Goal: Information Seeking & Learning: Learn about a topic

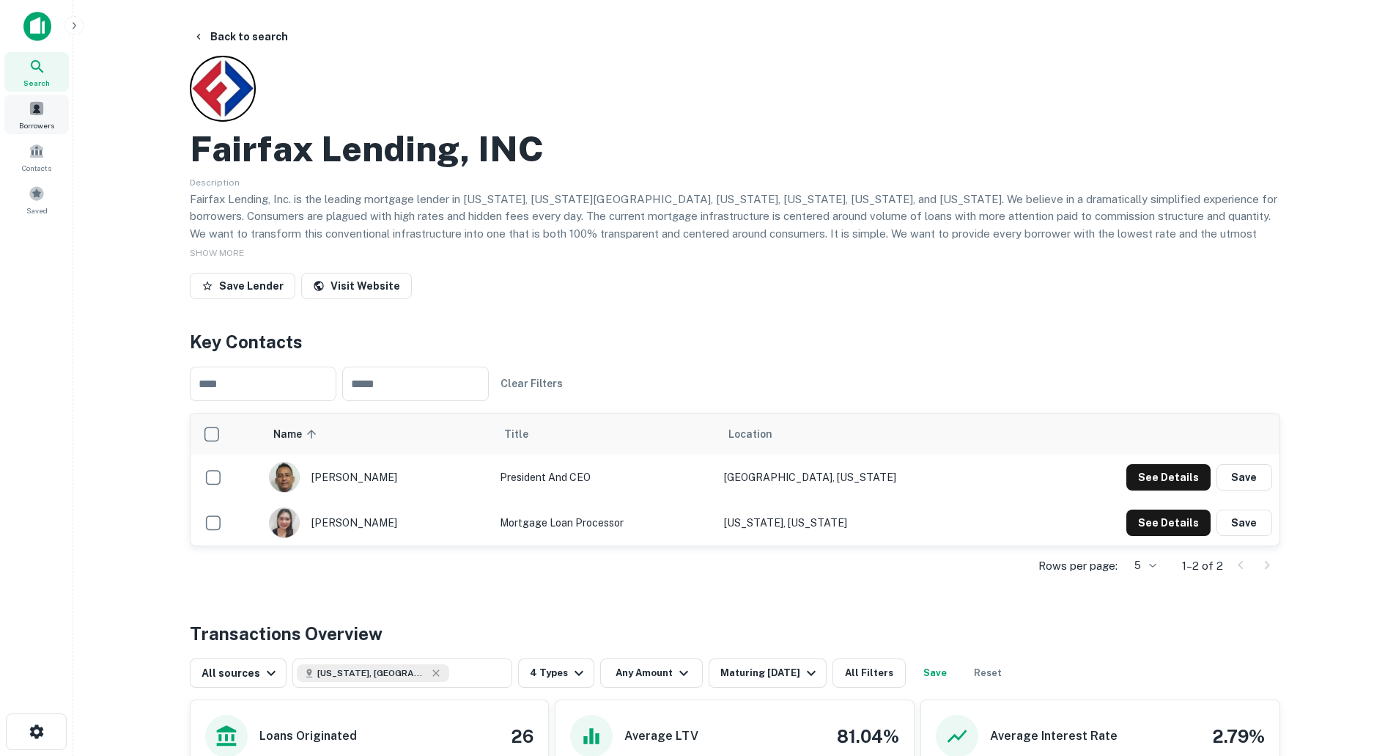
click at [39, 113] on span at bounding box center [37, 108] width 16 height 16
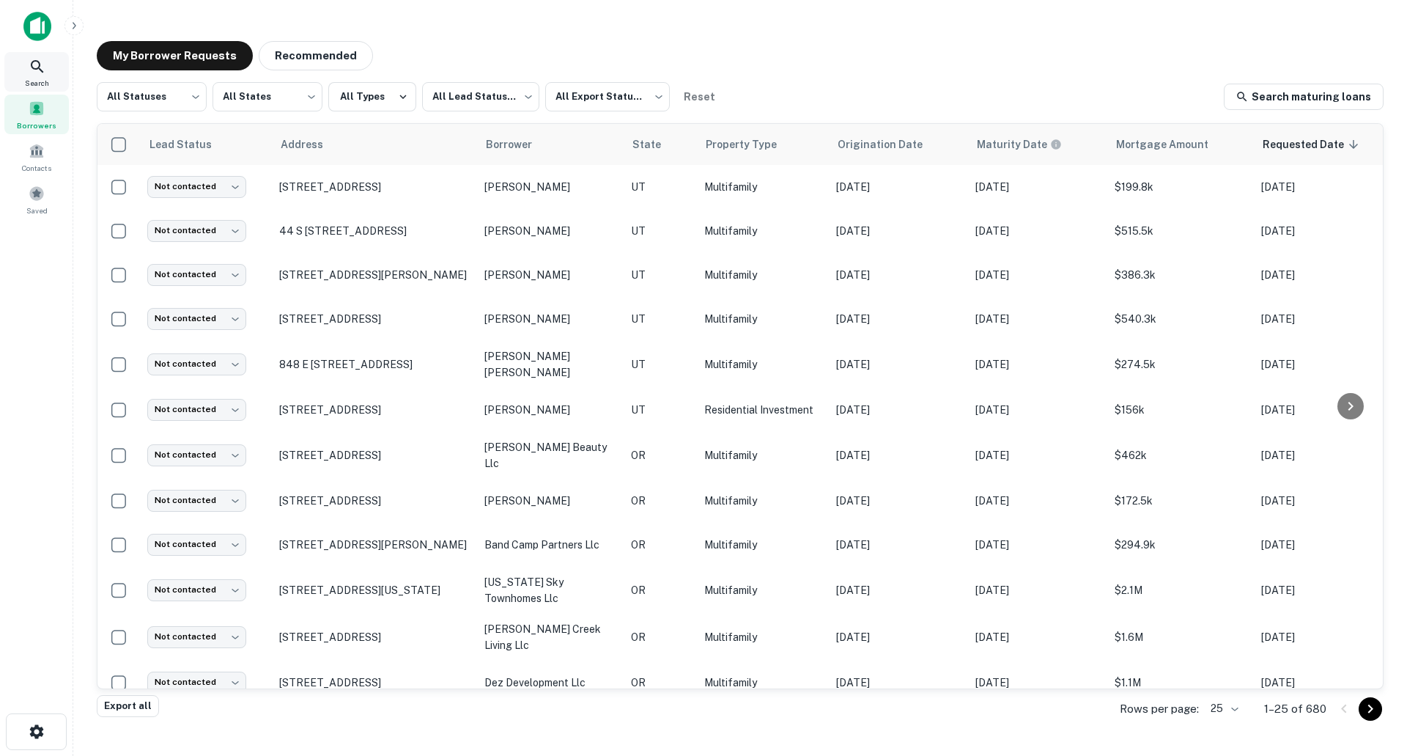
click at [32, 69] on icon at bounding box center [38, 67] width 18 height 18
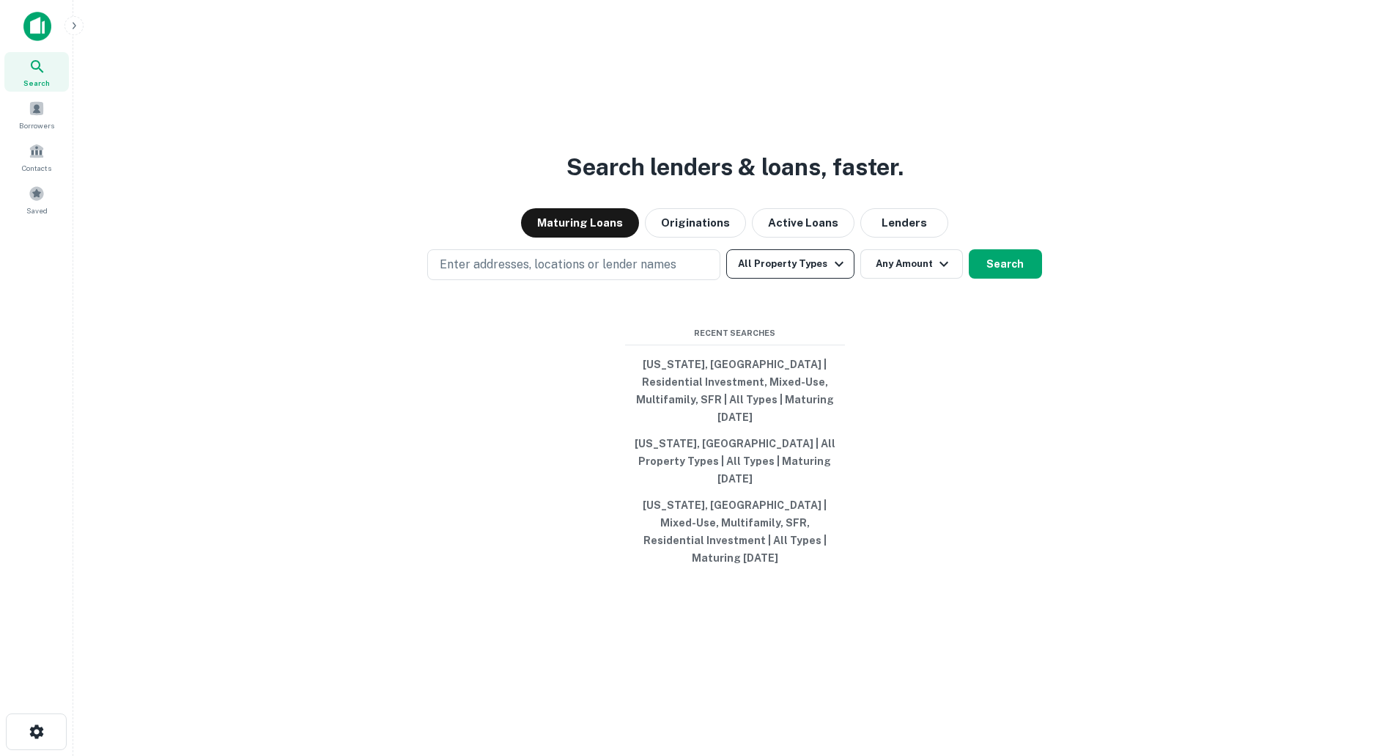
click at [775, 279] on button "All Property Types" at bounding box center [790, 263] width 128 height 29
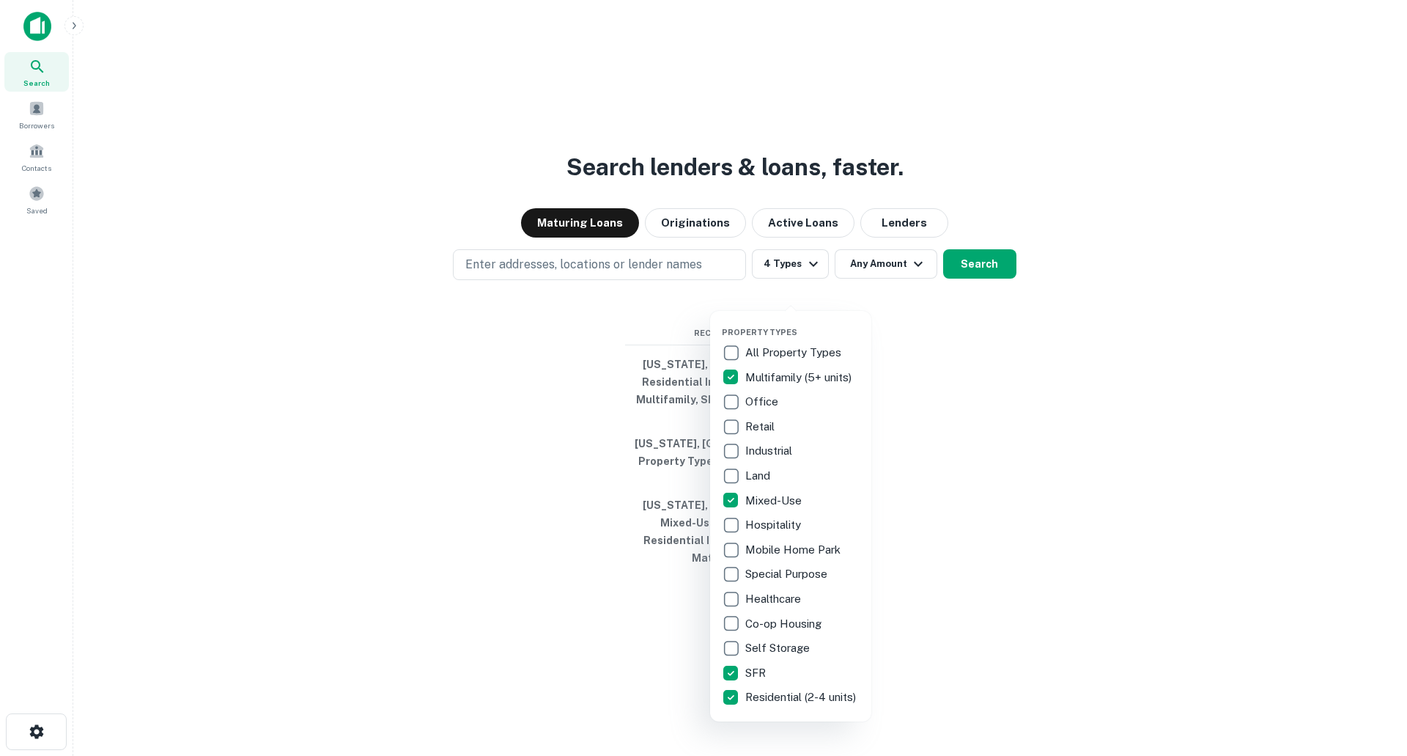
click at [912, 352] on div at bounding box center [703, 378] width 1407 height 756
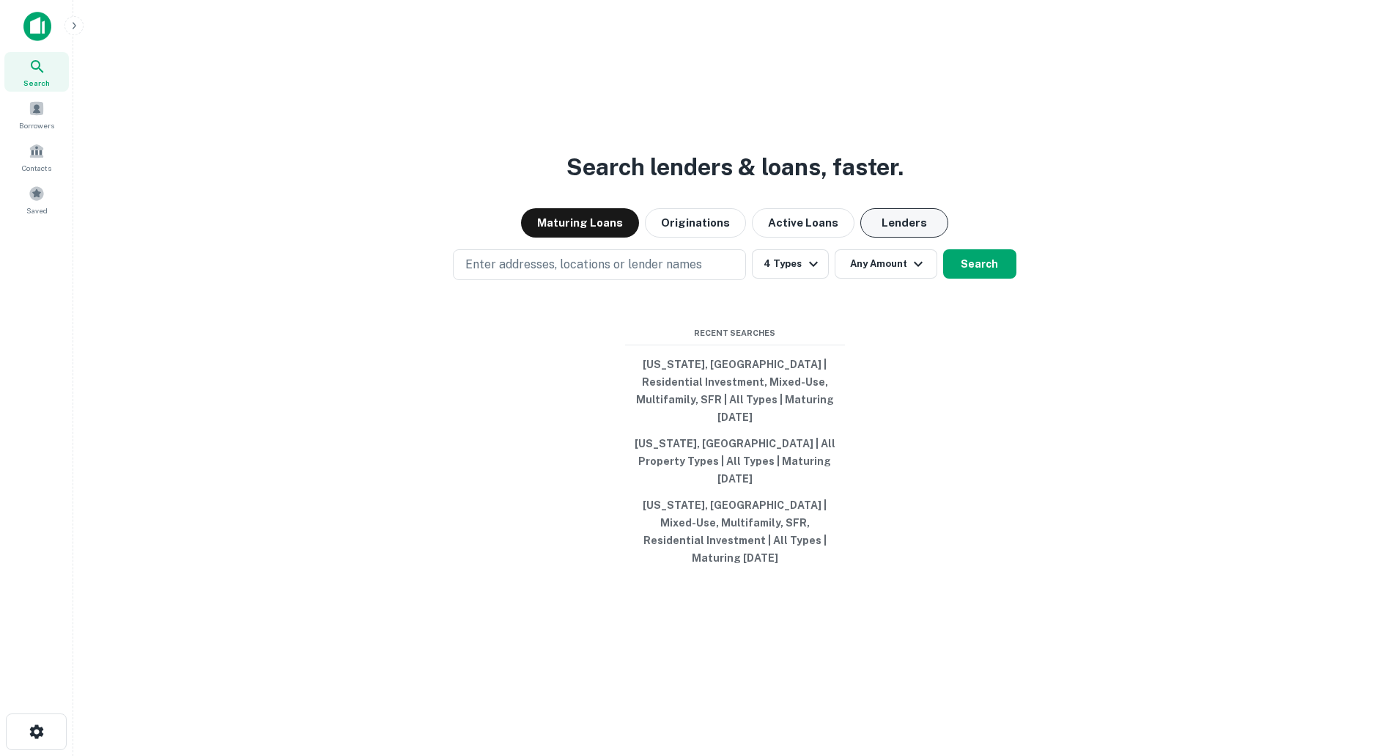
click at [913, 237] on button "Lenders" at bounding box center [904, 222] width 88 height 29
click at [908, 237] on button "Lenders" at bounding box center [904, 222] width 88 height 29
click at [557, 237] on button "Maturing Loans" at bounding box center [580, 222] width 118 height 29
click at [916, 273] on icon "button" at bounding box center [919, 264] width 18 height 18
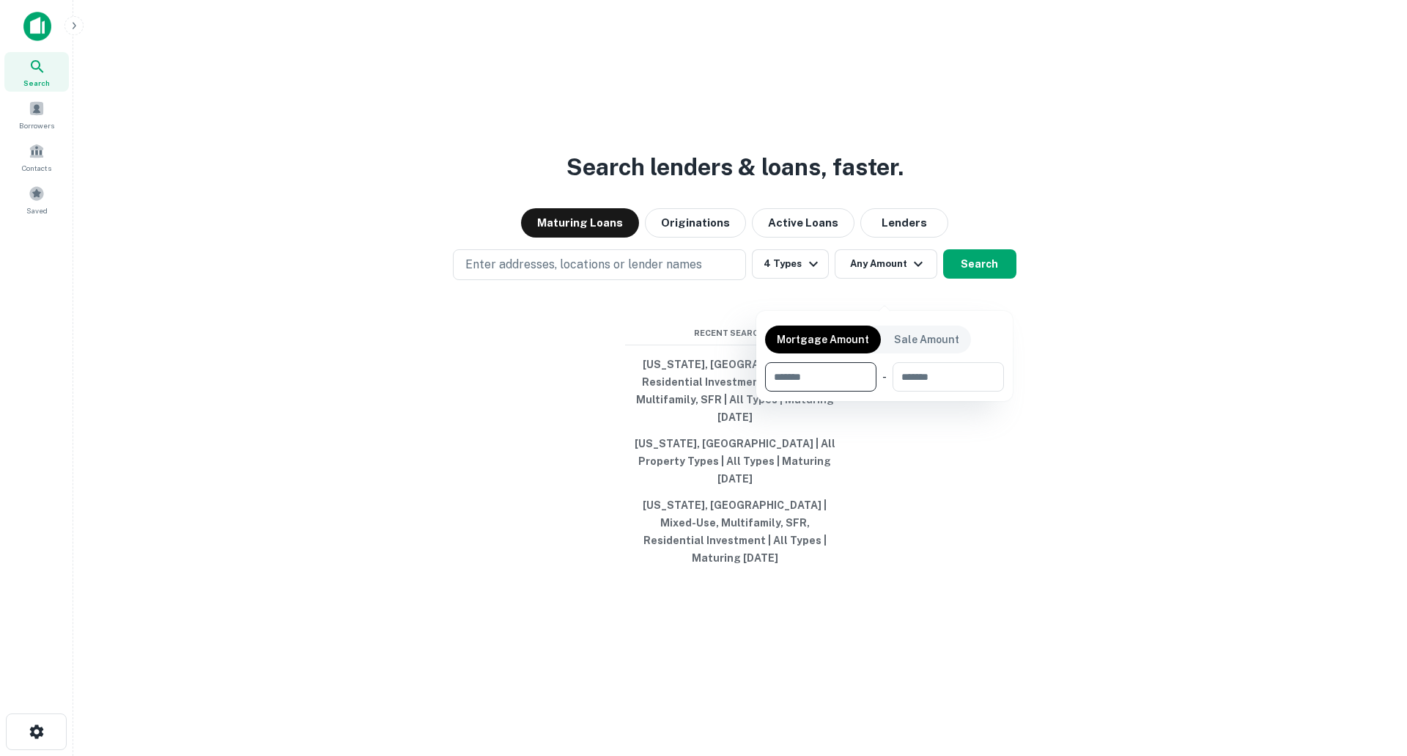
click at [1011, 284] on div at bounding box center [703, 378] width 1407 height 756
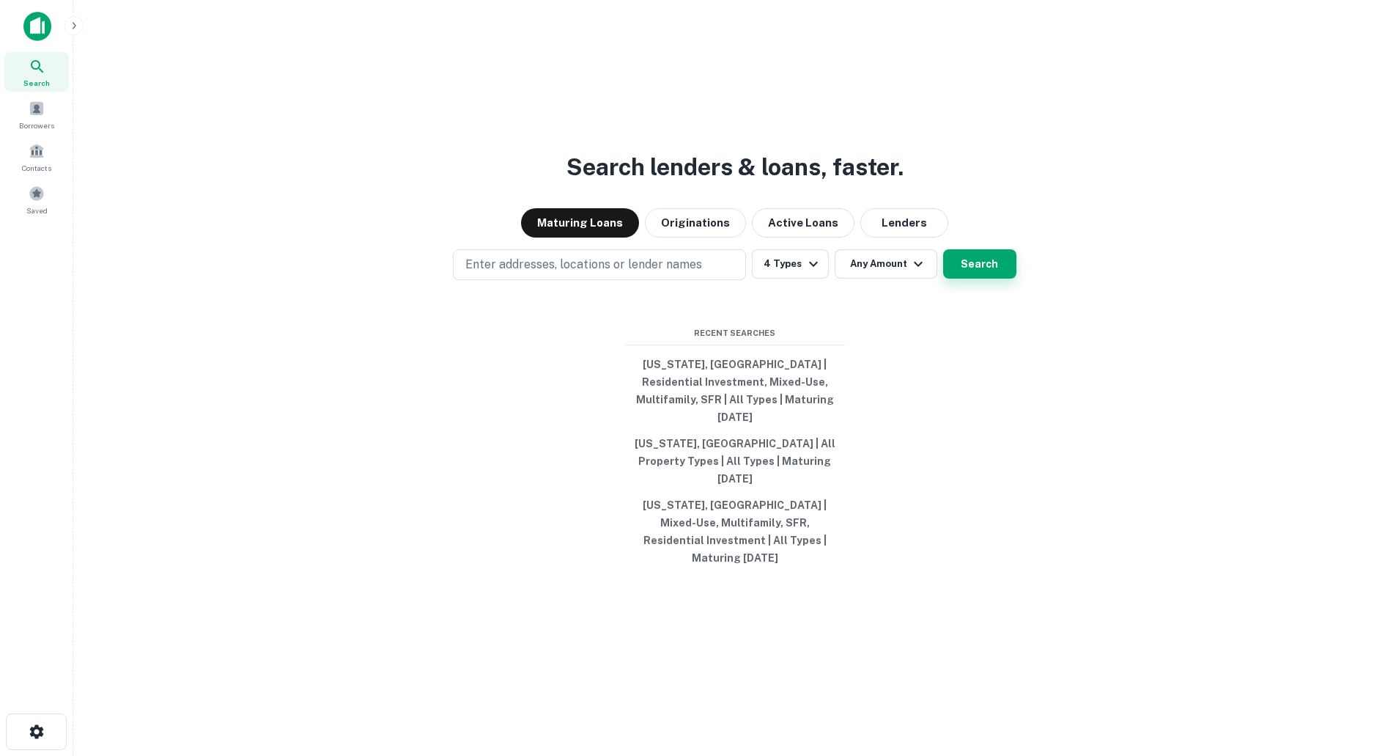
click at [987, 279] on button "Search" at bounding box center [979, 263] width 73 height 29
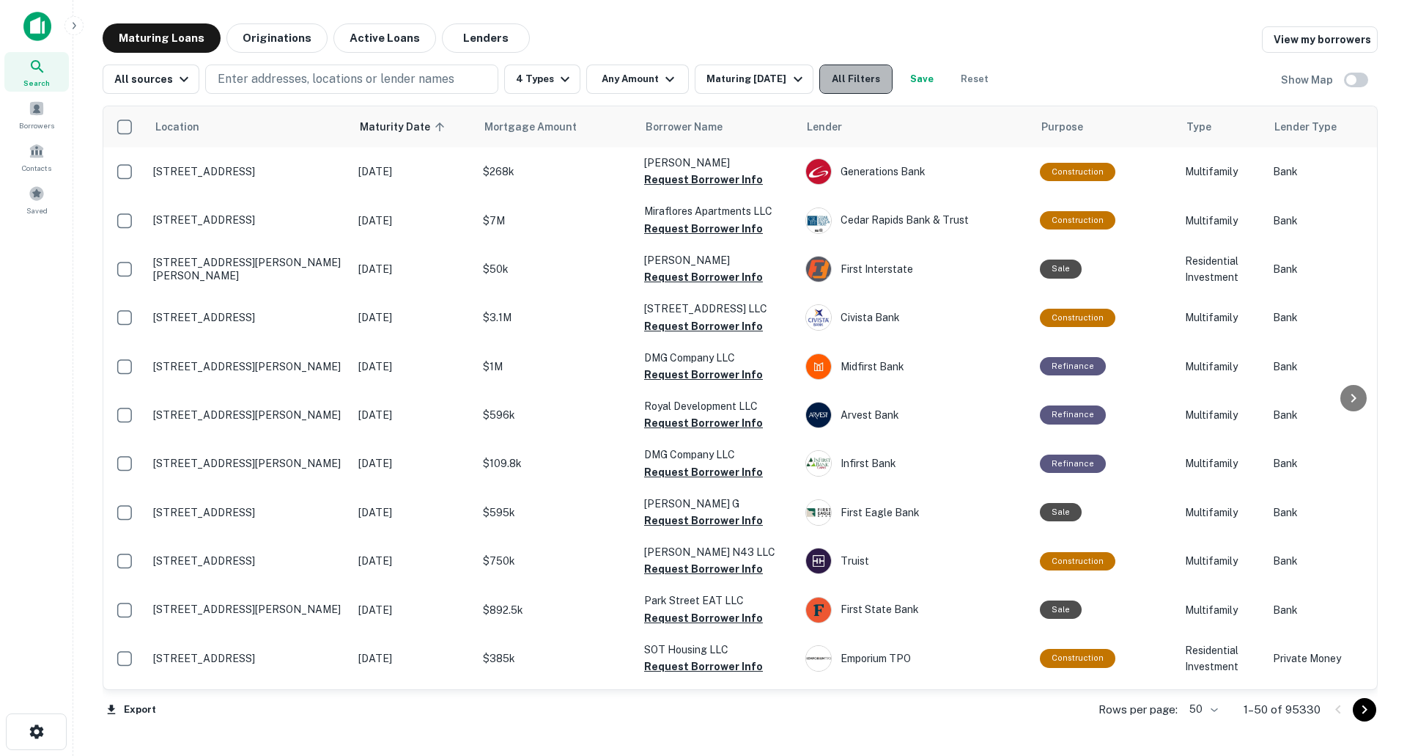
click at [859, 87] on button "All Filters" at bounding box center [855, 78] width 73 height 29
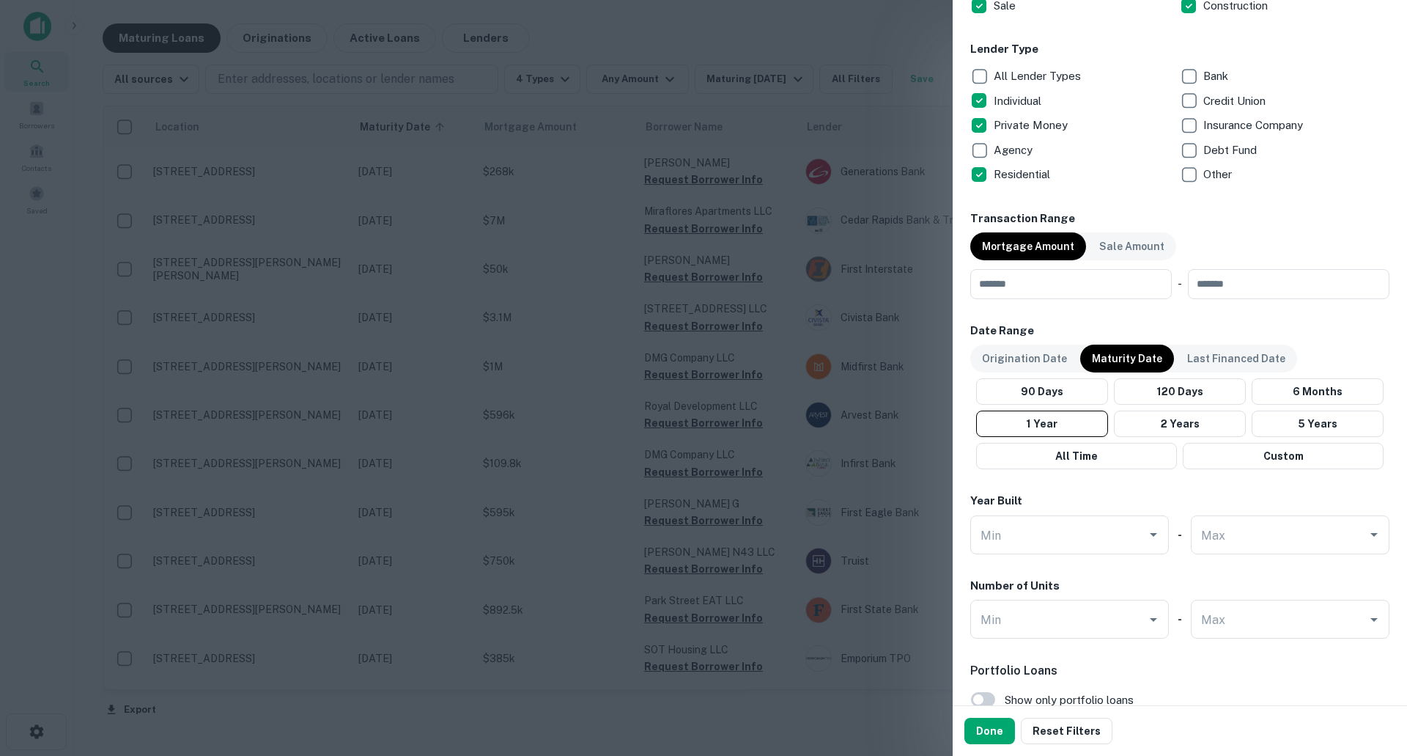
scroll to position [660, 0]
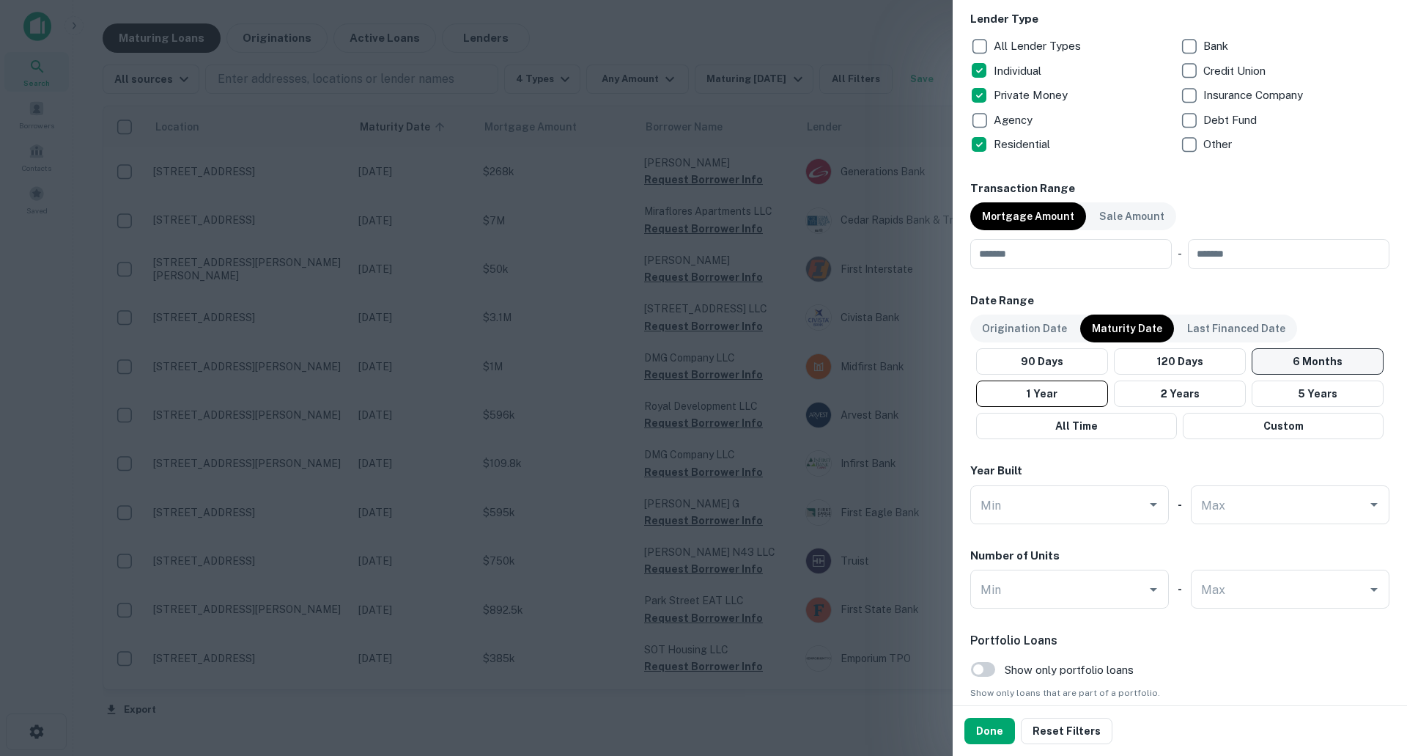
click at [1294, 375] on button "6 Months" at bounding box center [1318, 361] width 132 height 26
click at [989, 731] on button "Done" at bounding box center [990, 731] width 51 height 26
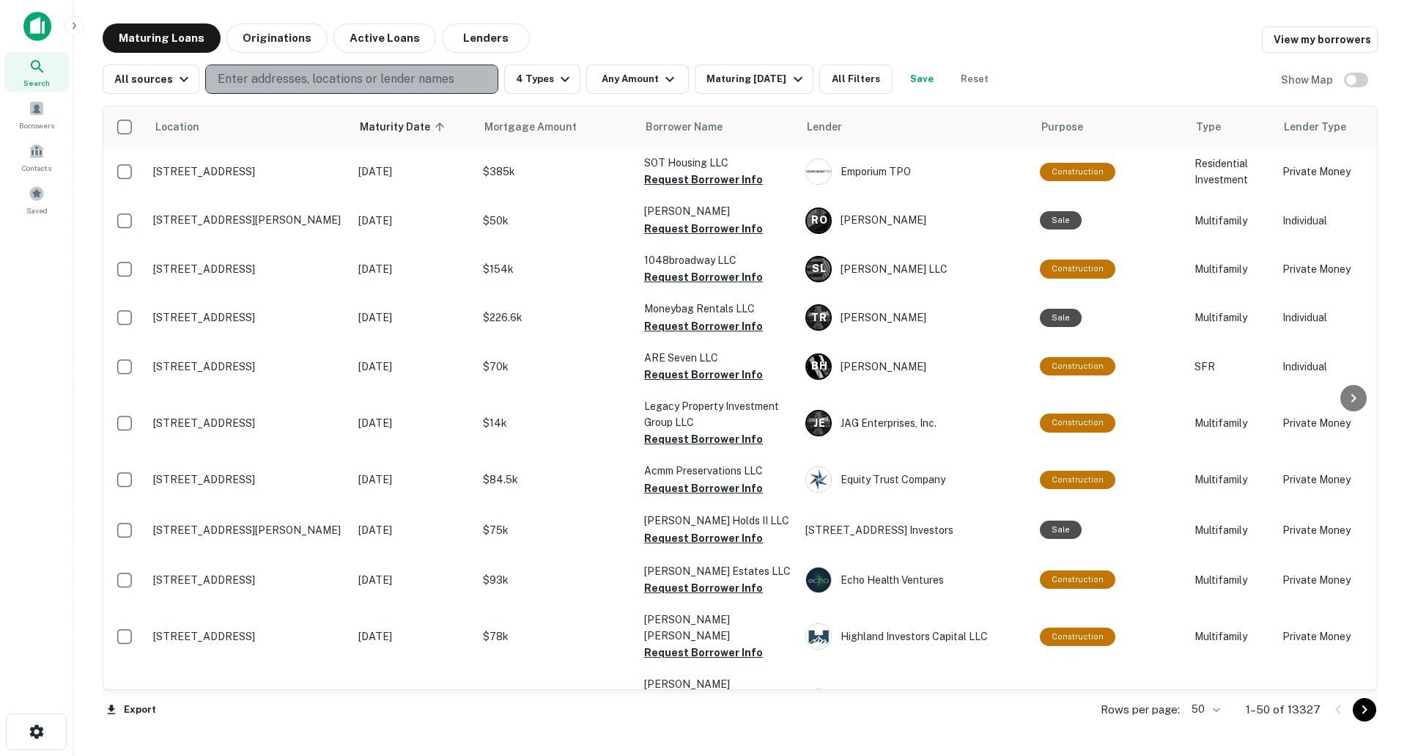
click at [344, 88] on button "Enter addresses, locations or lender names" at bounding box center [351, 78] width 293 height 29
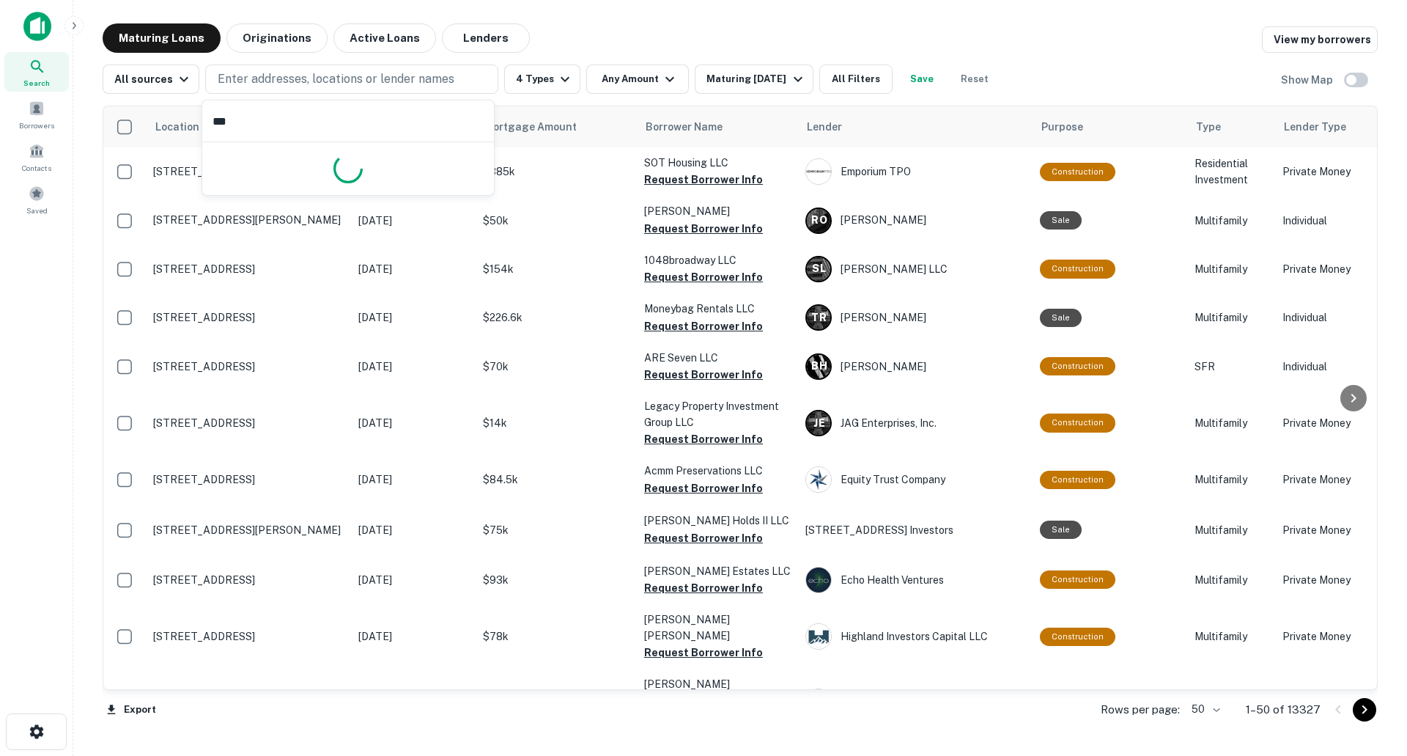
type input "****"
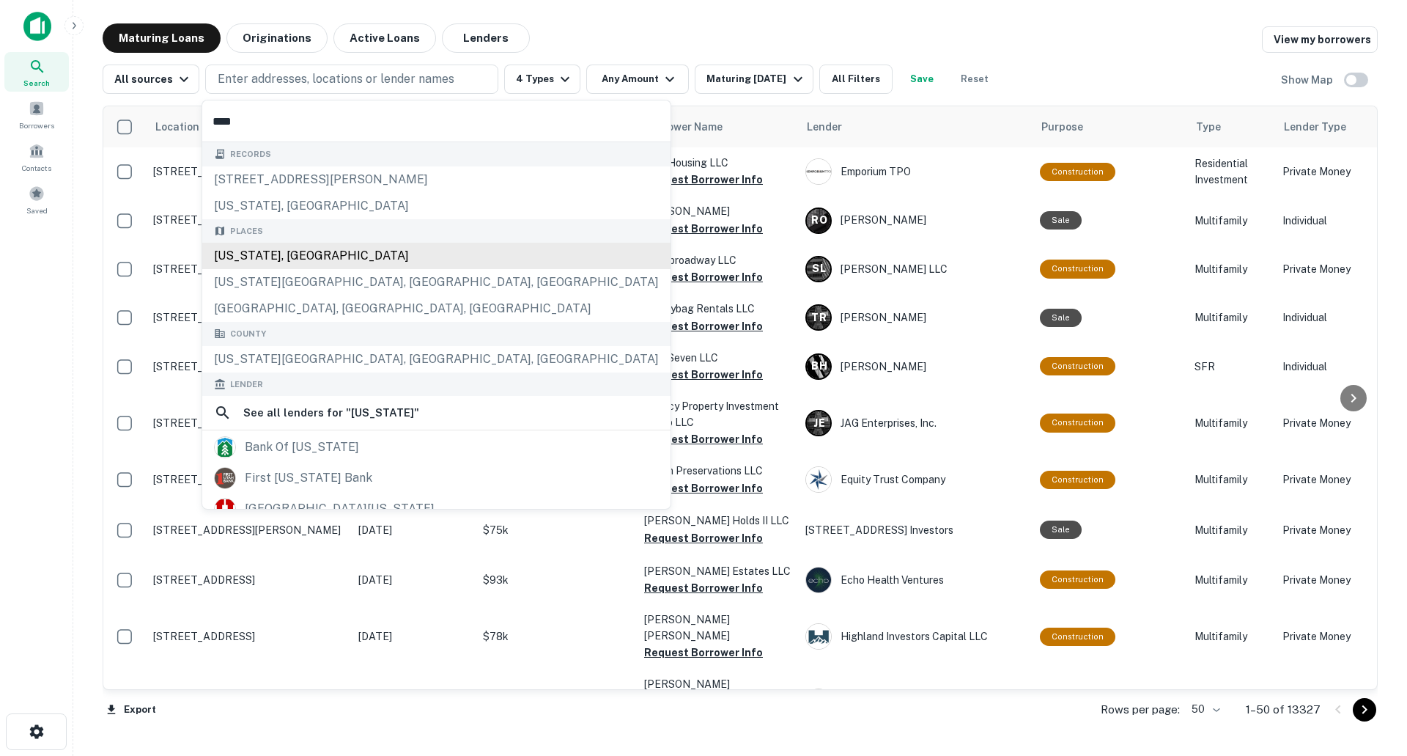
click at [348, 267] on div "[US_STATE], [GEOGRAPHIC_DATA]" at bounding box center [436, 256] width 468 height 26
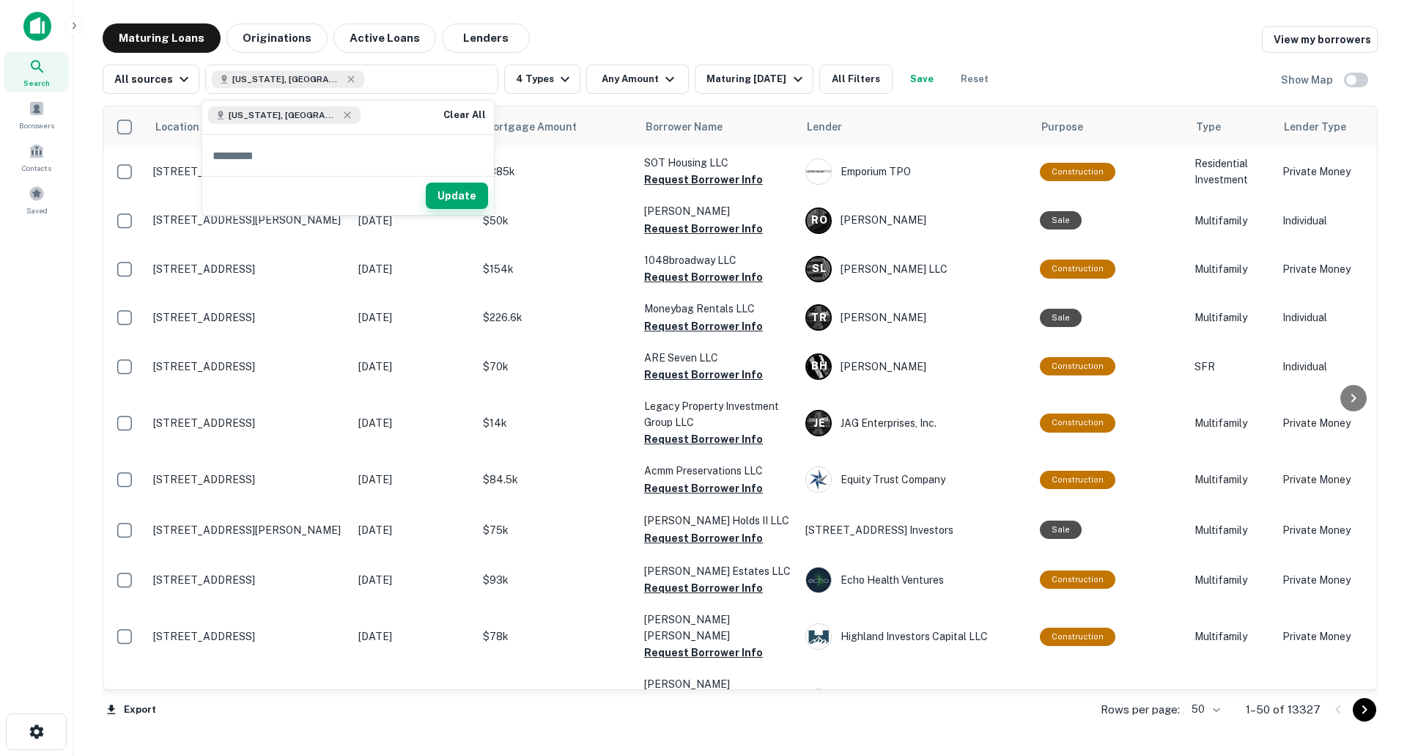
click at [448, 188] on button "Update" at bounding box center [457, 195] width 62 height 26
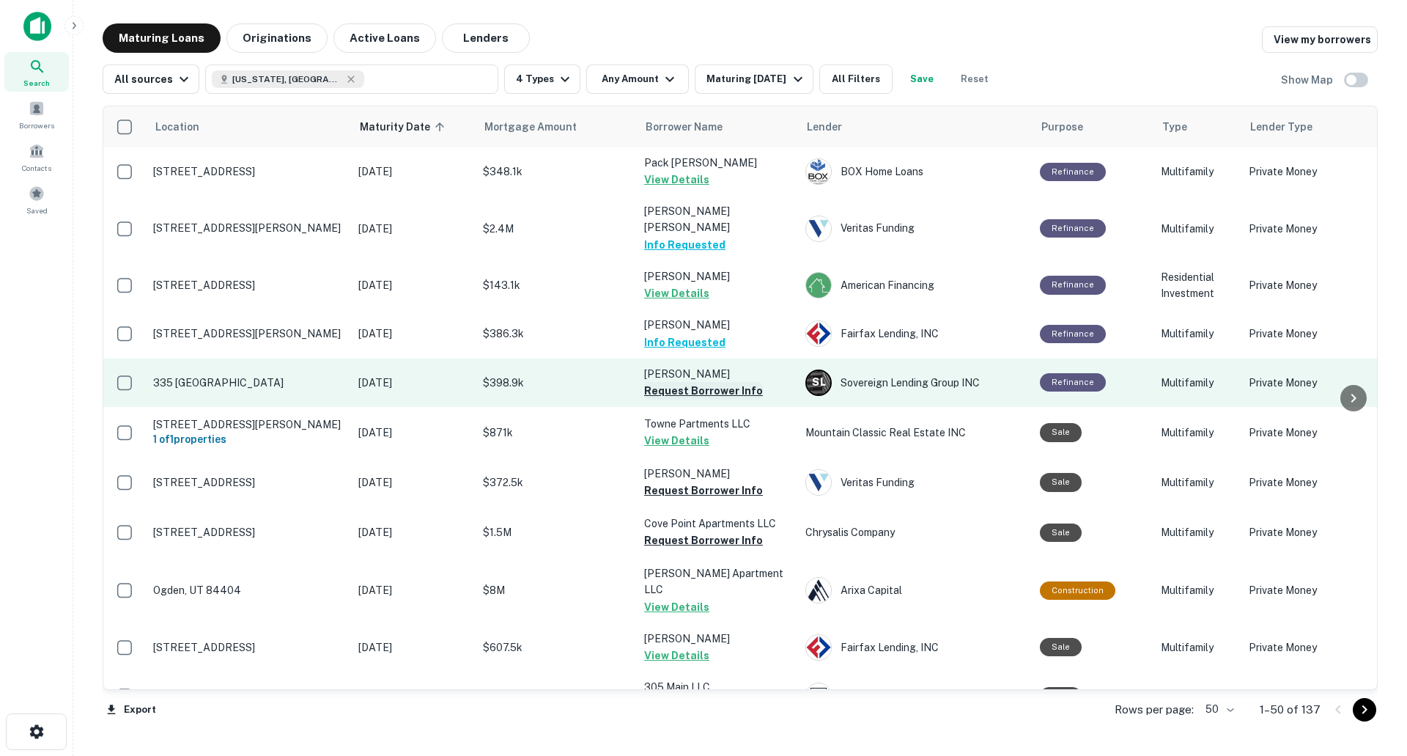
click at [701, 382] on button "Request Borrower Info" at bounding box center [703, 391] width 119 height 18
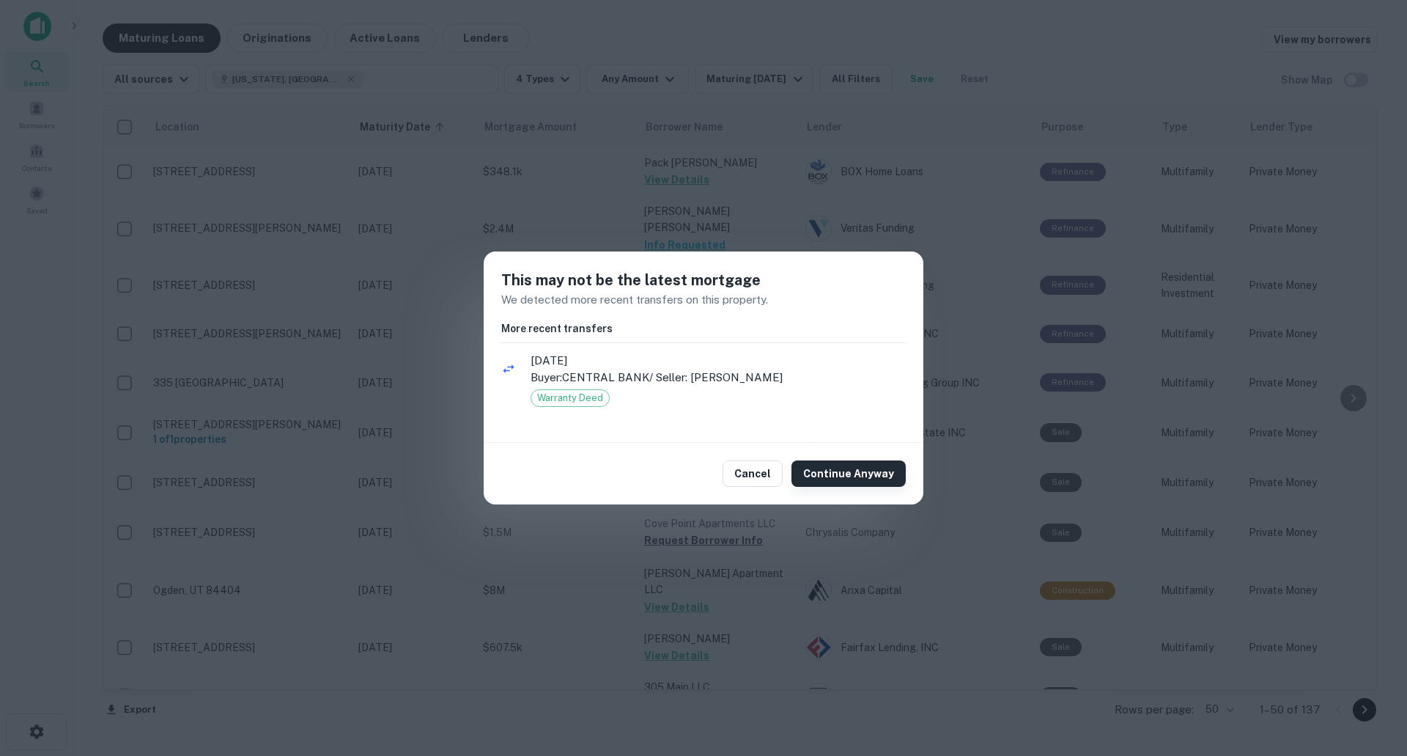
click at [899, 465] on button "Continue Anyway" at bounding box center [849, 473] width 114 height 26
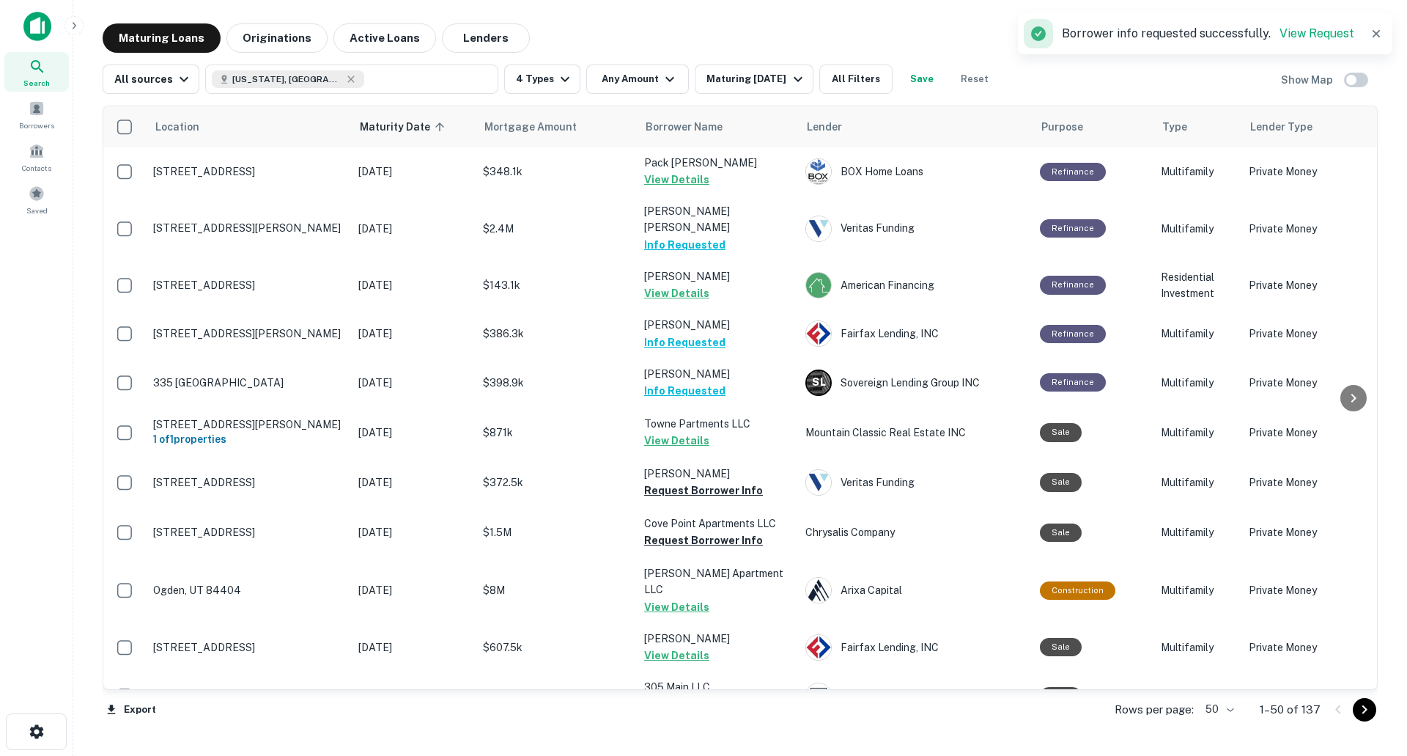
click at [878, 94] on div "Location Maturity Date sorted ascending Mortgage Amount Borrower Name Lender Pu…" at bounding box center [740, 414] width 1275 height 641
click at [878, 92] on button "All Filters" at bounding box center [855, 78] width 73 height 29
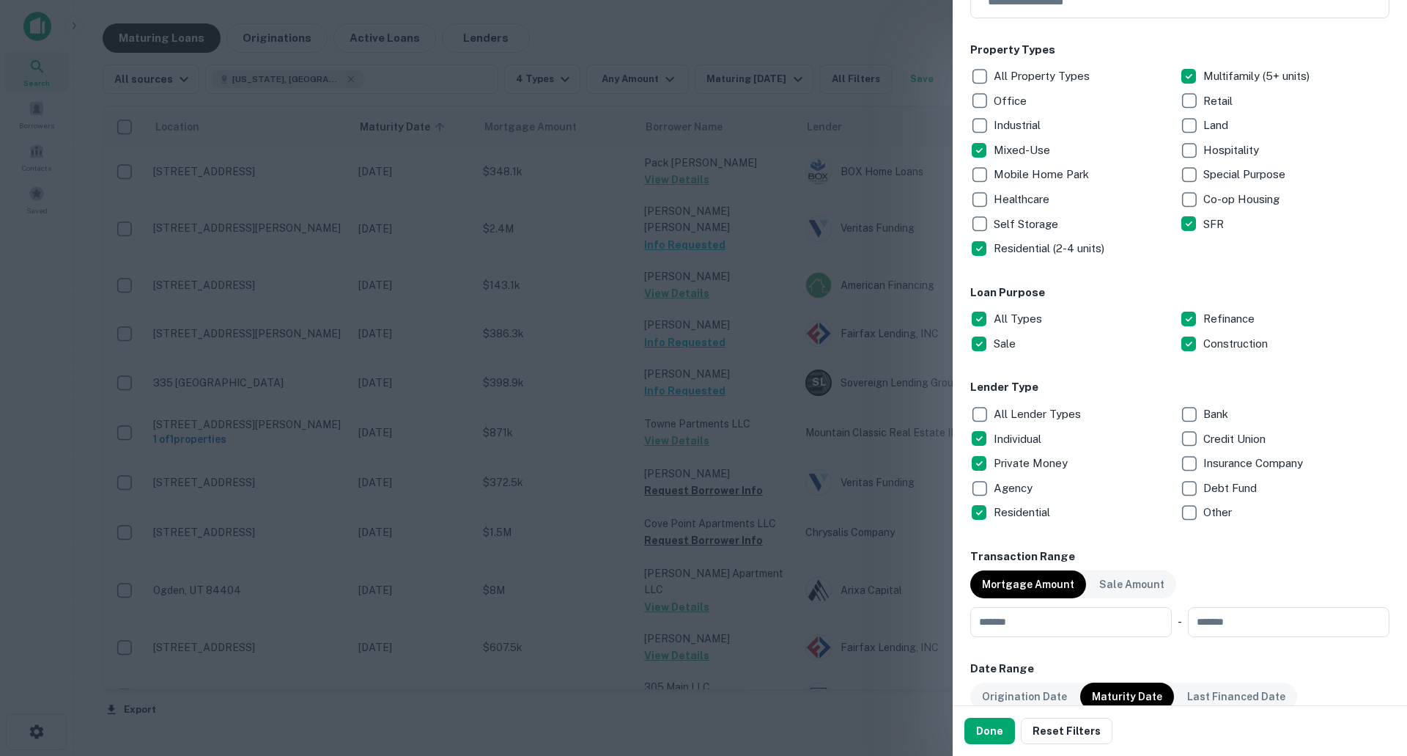
scroll to position [293, 0]
click at [989, 731] on button "Done" at bounding box center [990, 731] width 51 height 26
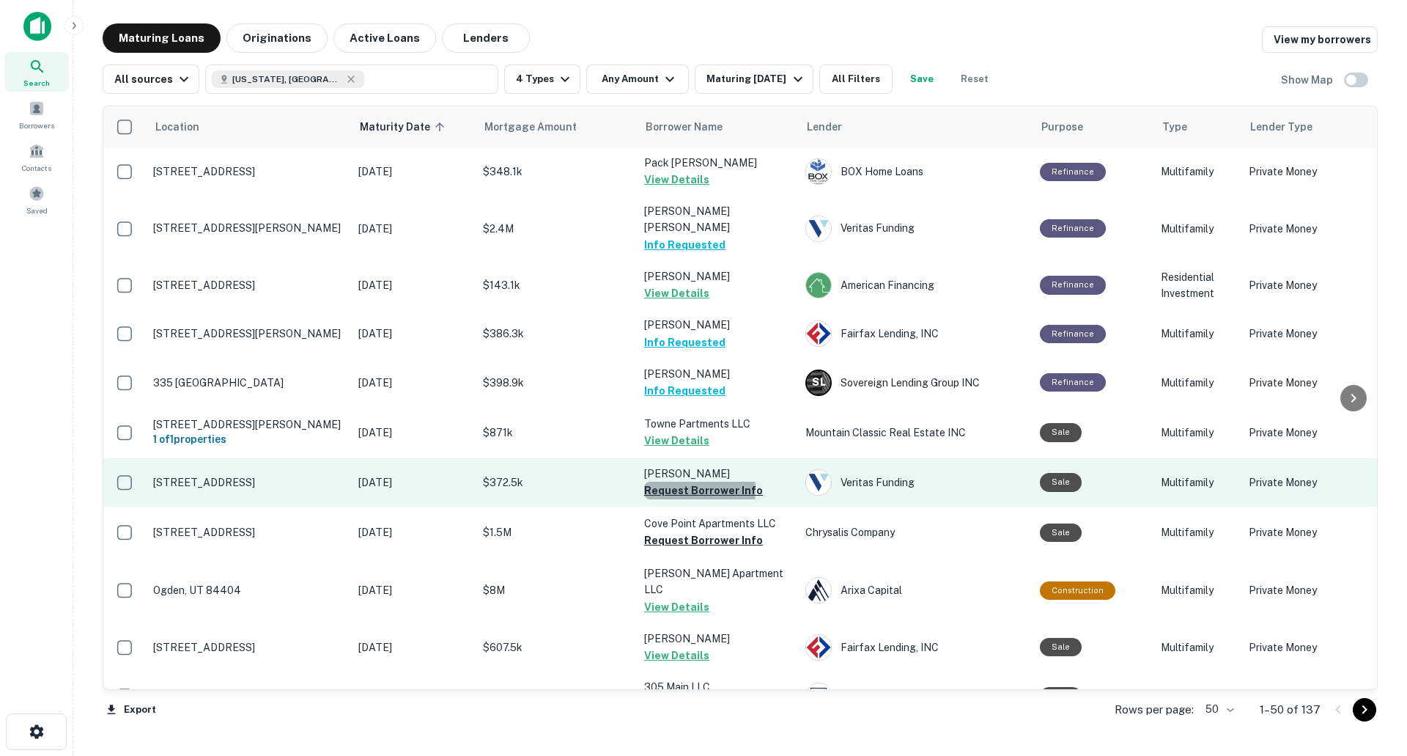
click at [665, 482] on button "Request Borrower Info" at bounding box center [703, 491] width 119 height 18
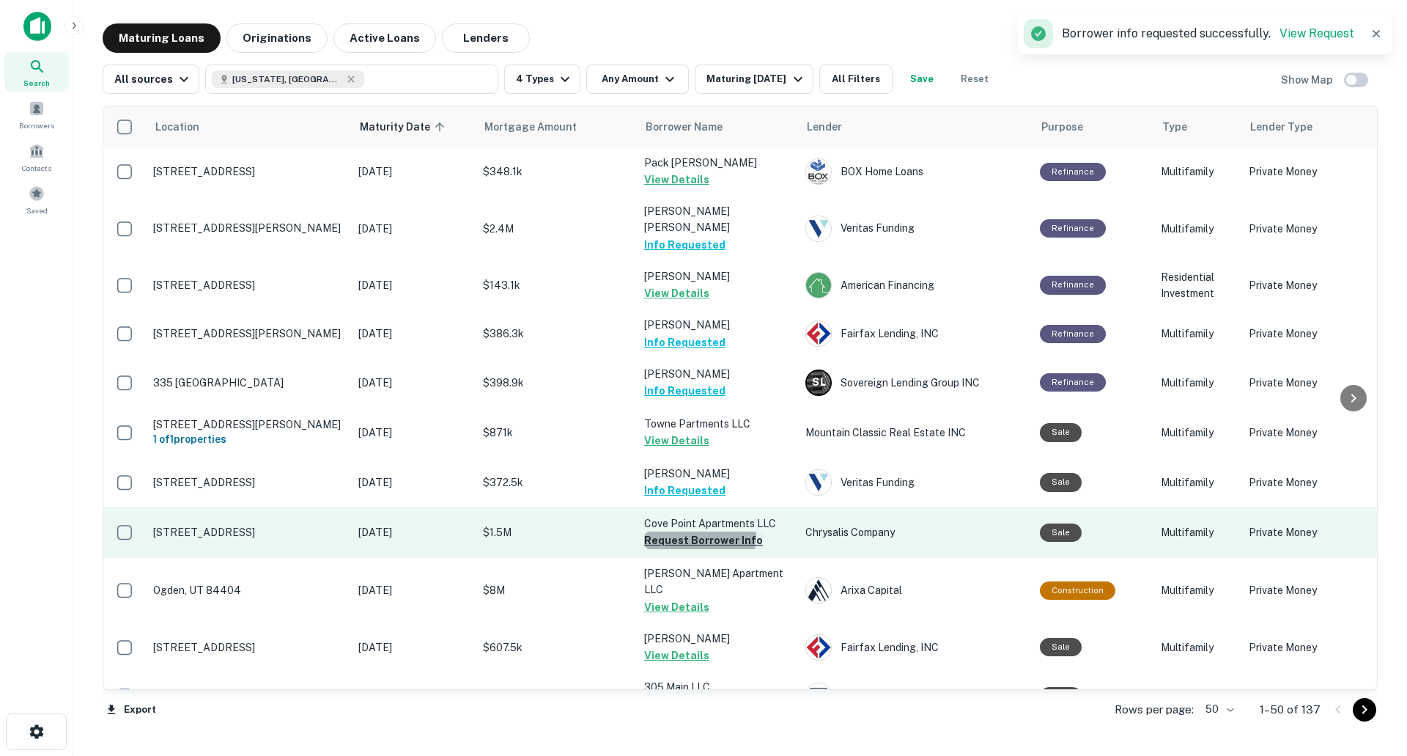
click at [674, 531] on button "Request Borrower Info" at bounding box center [703, 540] width 119 height 18
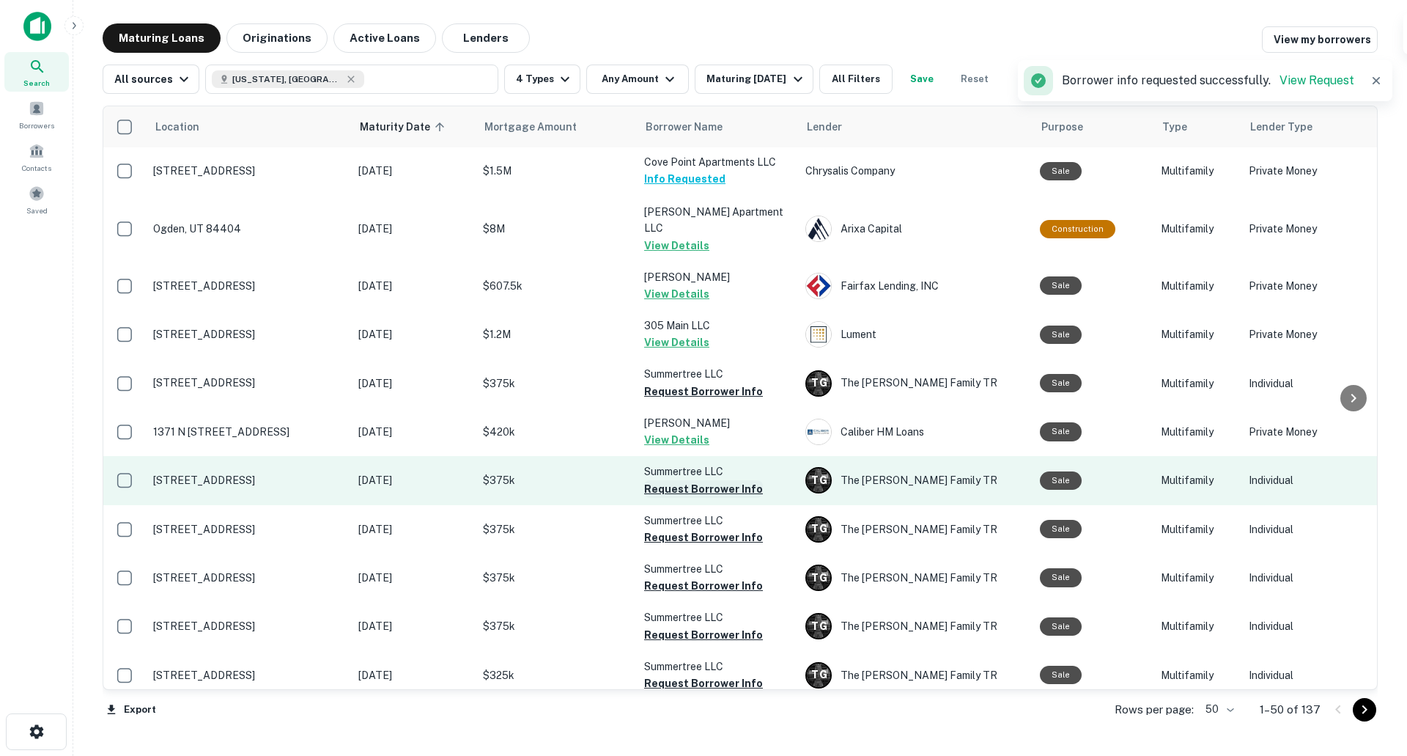
scroll to position [366, 0]
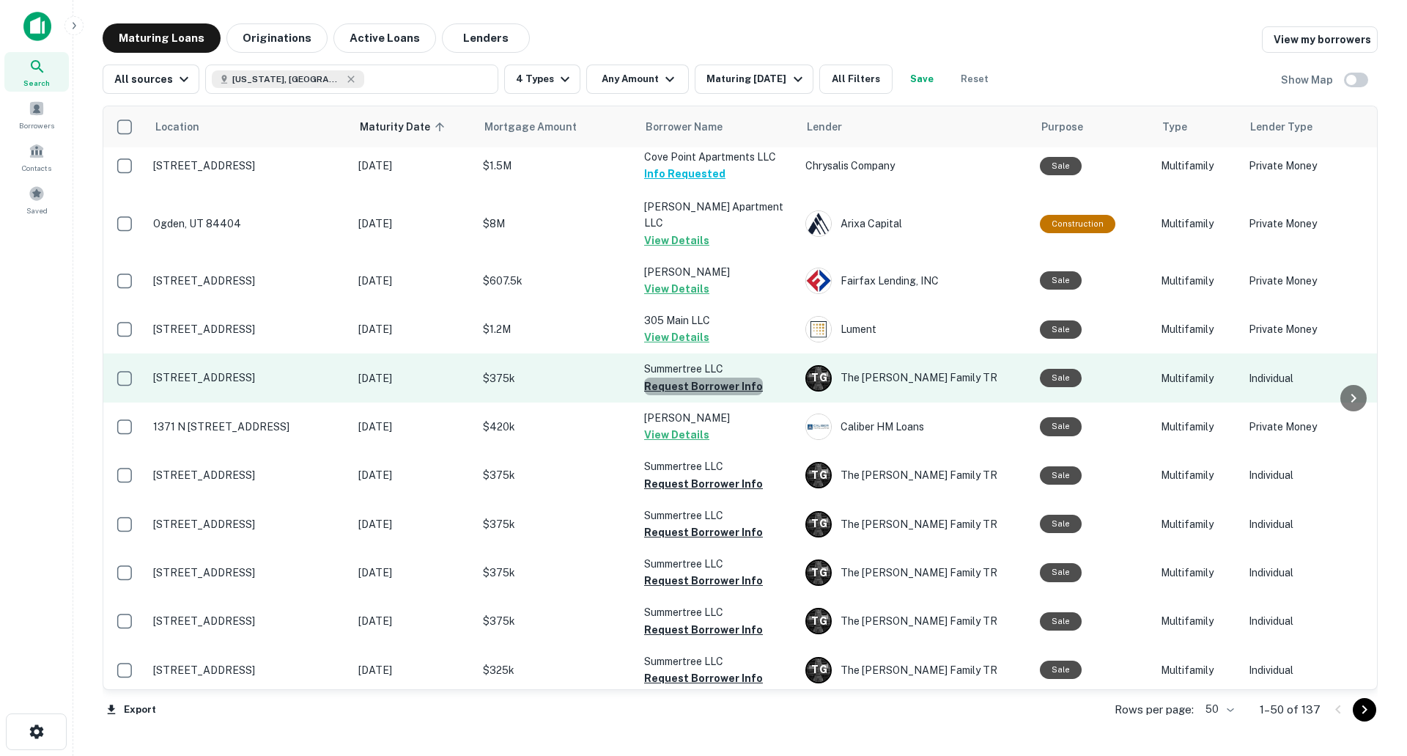
click at [707, 377] on button "Request Borrower Info" at bounding box center [703, 386] width 119 height 18
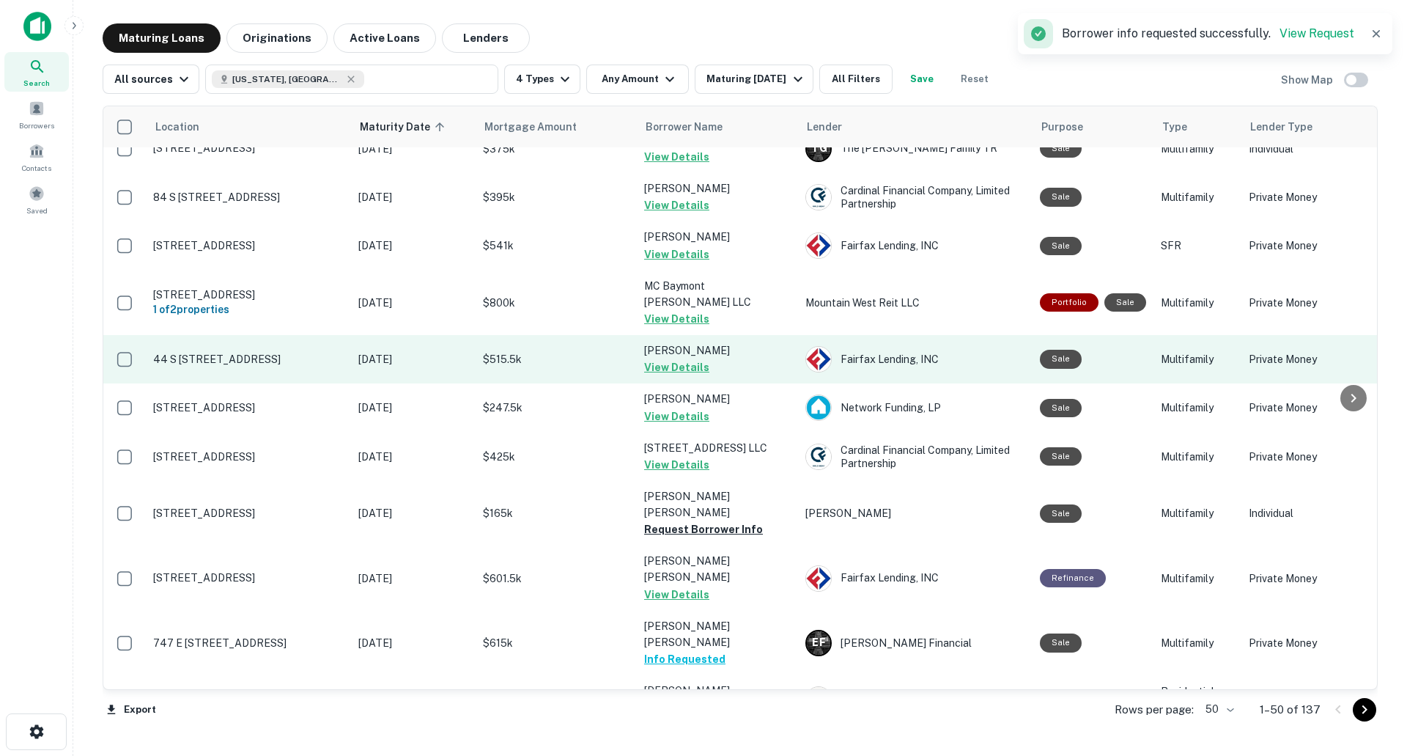
scroll to position [1026, 0]
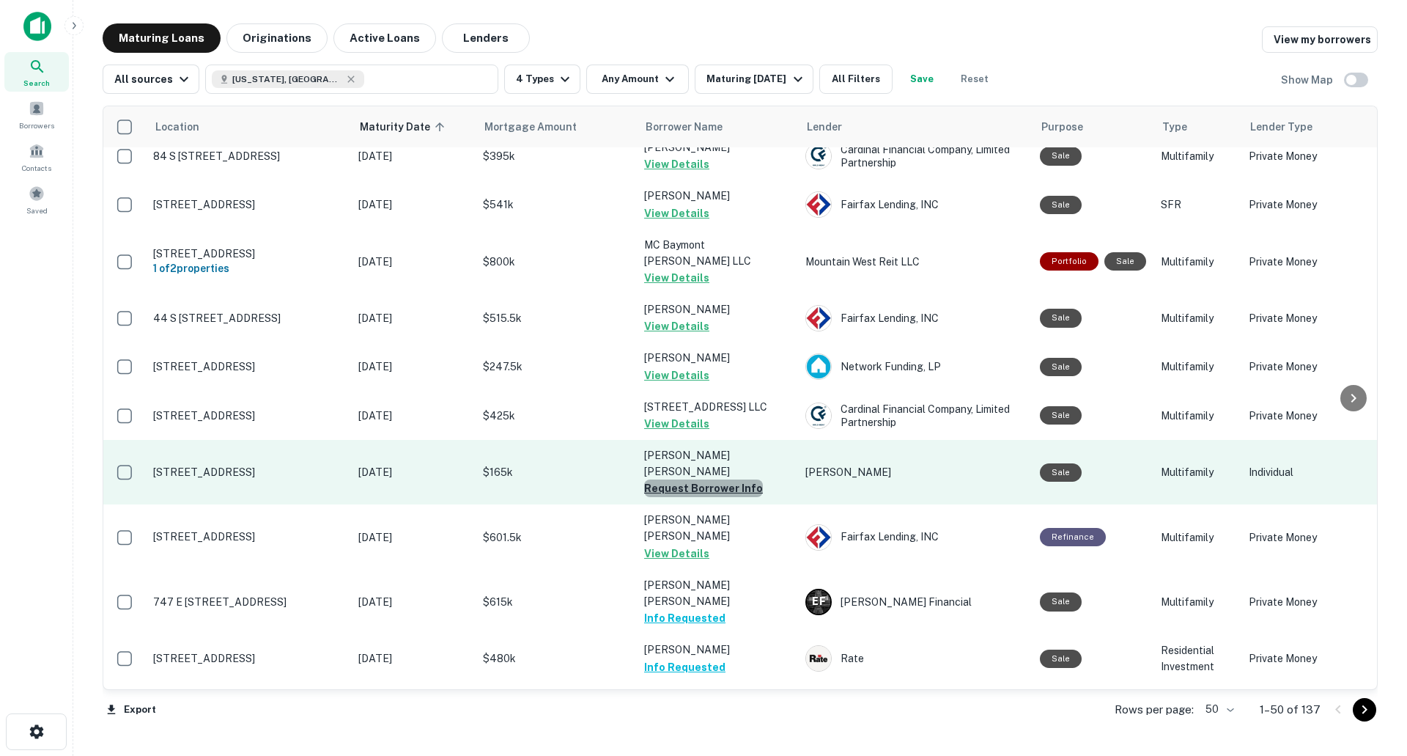
click at [736, 479] on button "Request Borrower Info" at bounding box center [703, 488] width 119 height 18
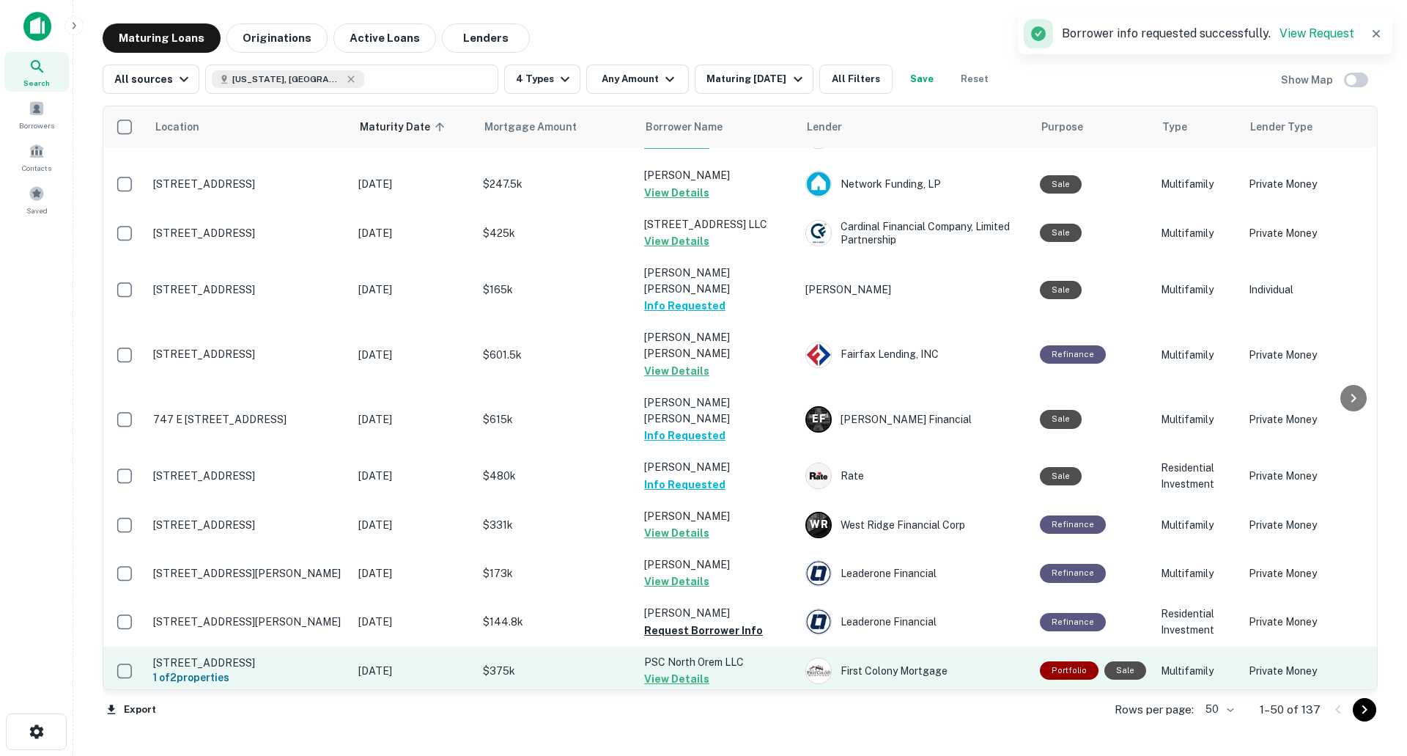
scroll to position [1246, 0]
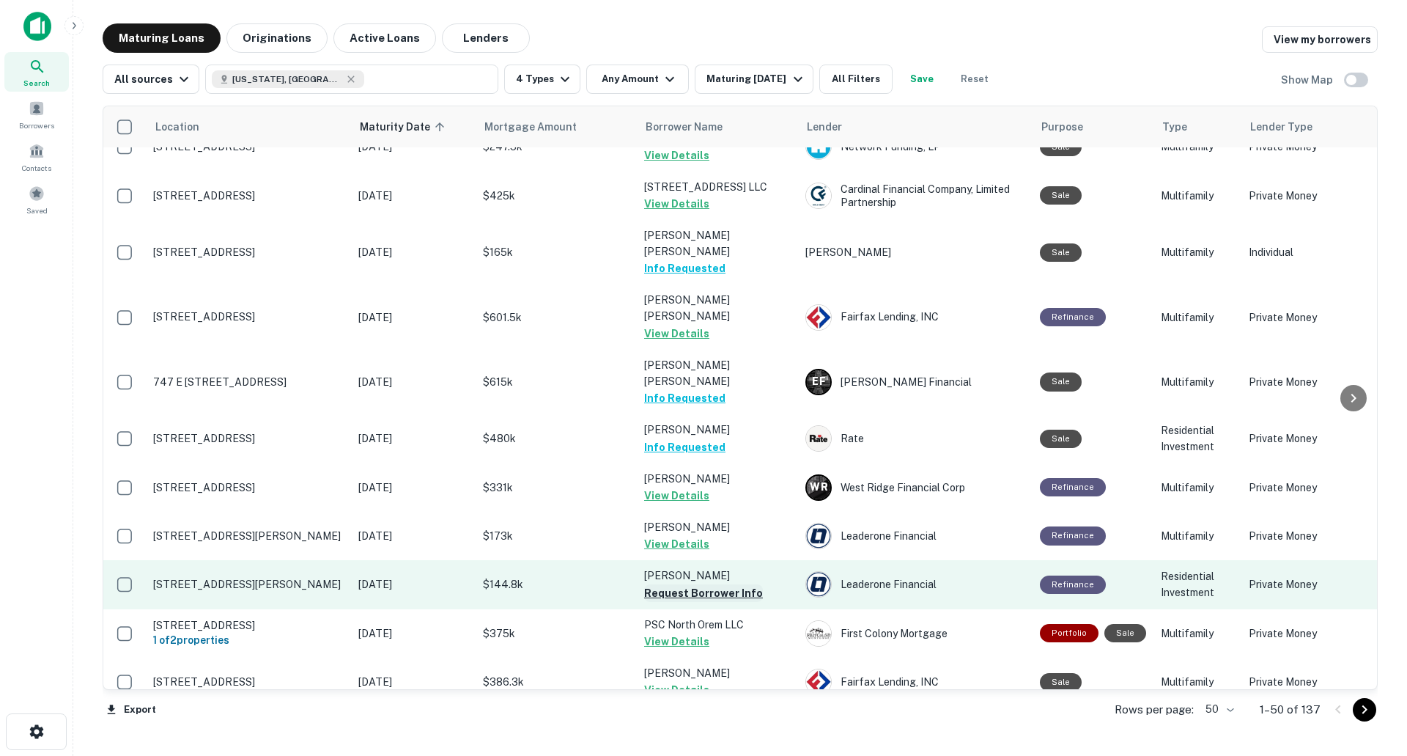
click at [720, 584] on button "Request Borrower Info" at bounding box center [703, 593] width 119 height 18
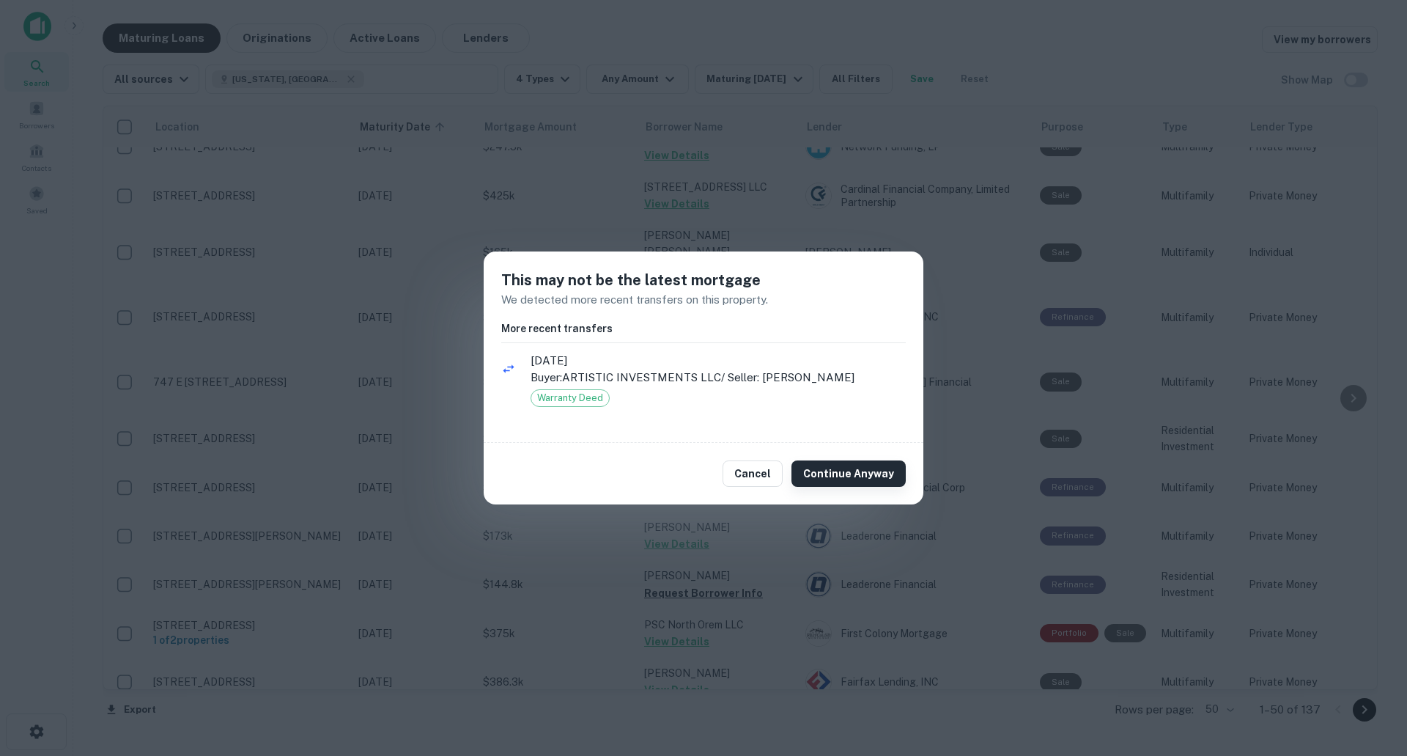
click at [808, 482] on button "Continue Anyway" at bounding box center [849, 473] width 114 height 26
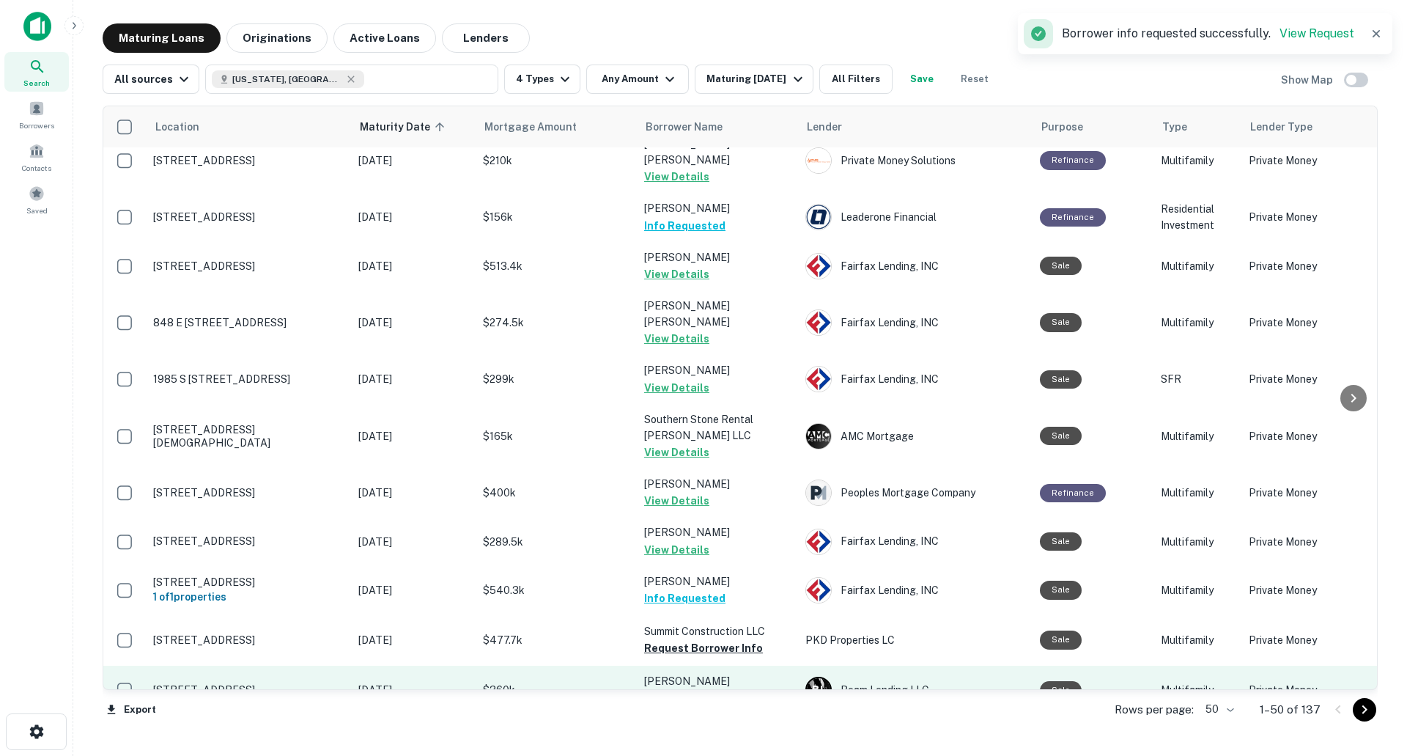
scroll to position [1906, 0]
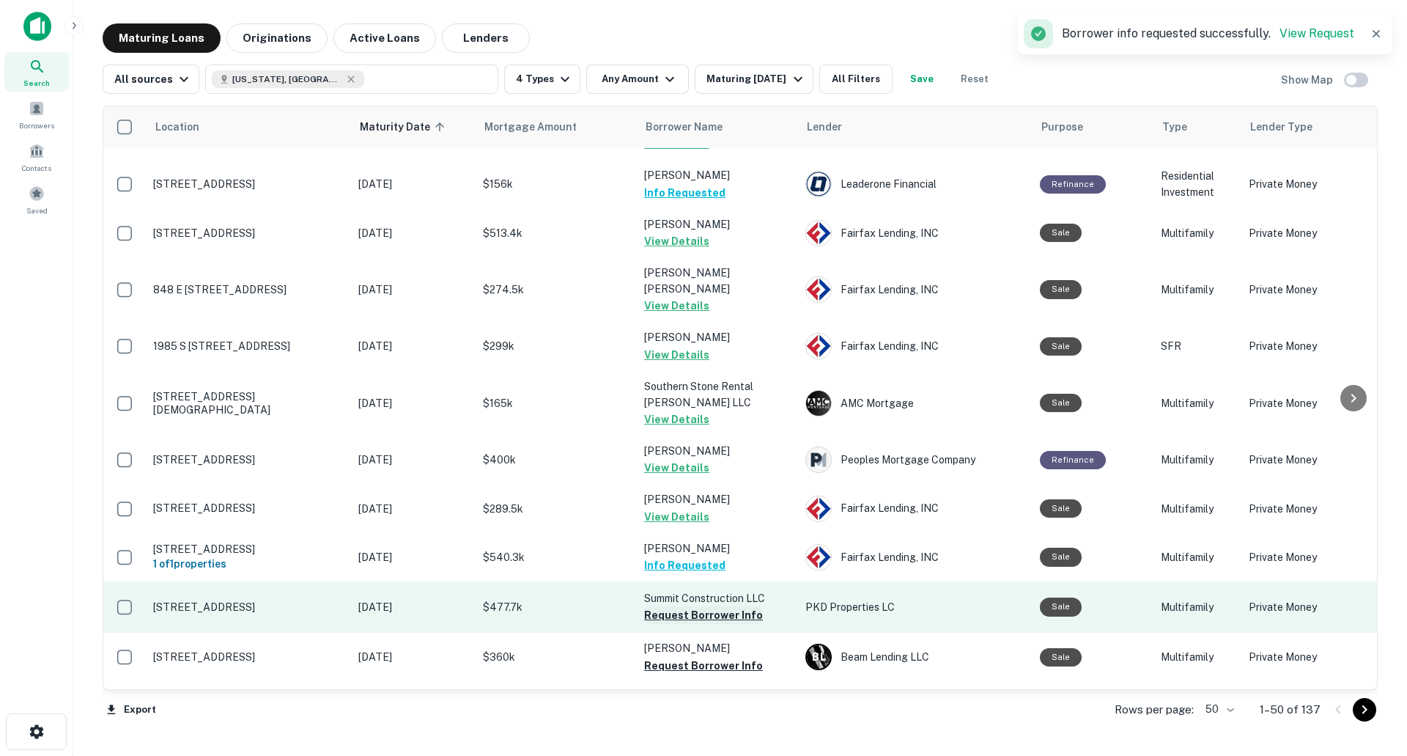
click at [744, 606] on button "Request Borrower Info" at bounding box center [703, 615] width 119 height 18
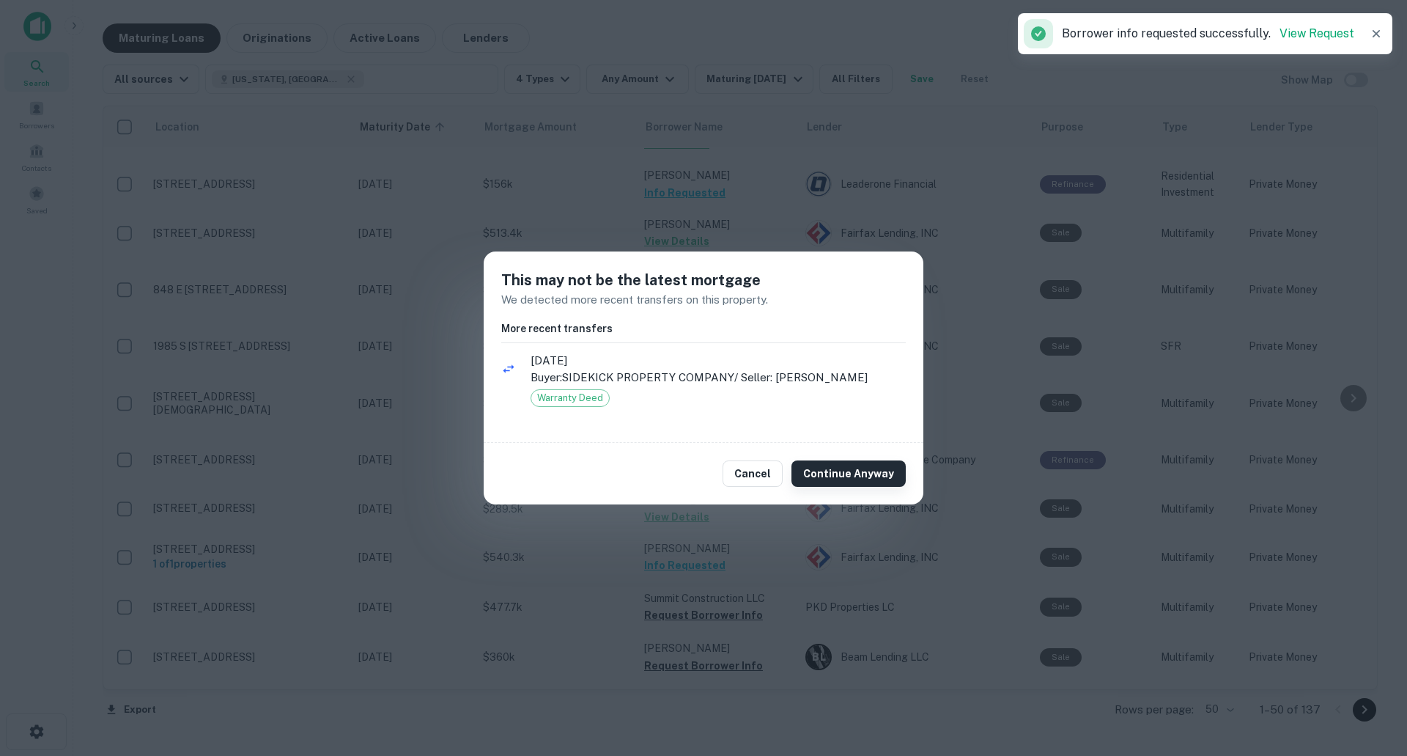
click at [804, 475] on button "Continue Anyway" at bounding box center [849, 473] width 114 height 26
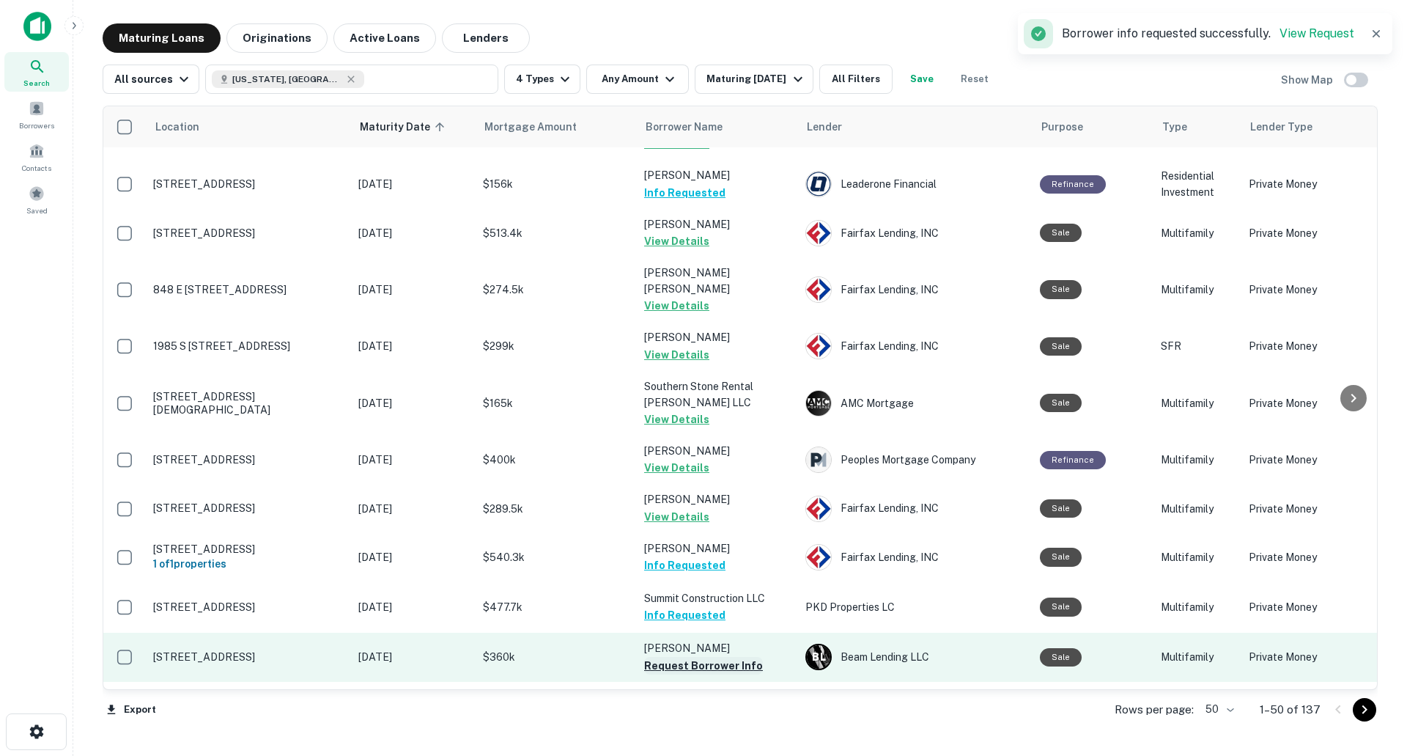
click at [743, 657] on button "Request Borrower Info" at bounding box center [703, 666] width 119 height 18
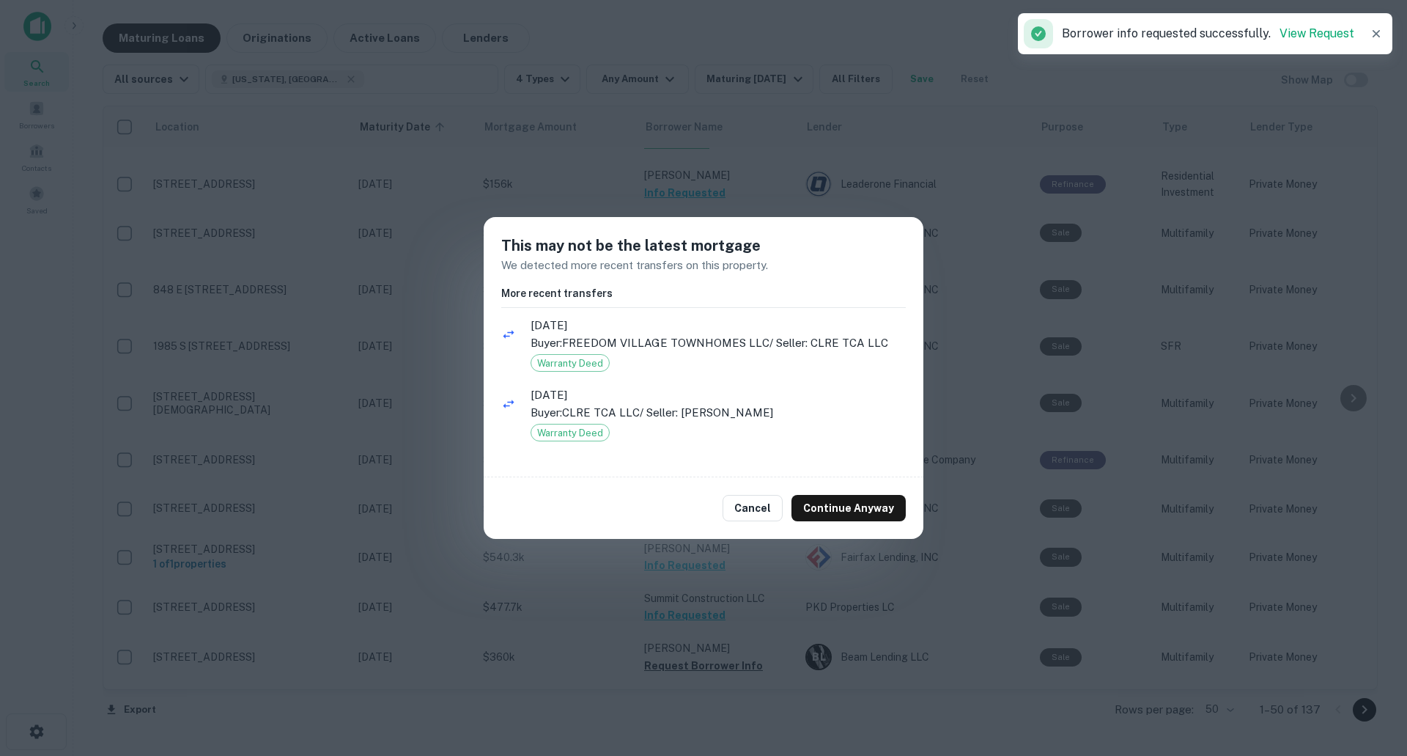
click at [827, 524] on div "Cancel Continue Anyway" at bounding box center [704, 508] width 440 height 62
click at [836, 505] on button "Continue Anyway" at bounding box center [849, 508] width 114 height 26
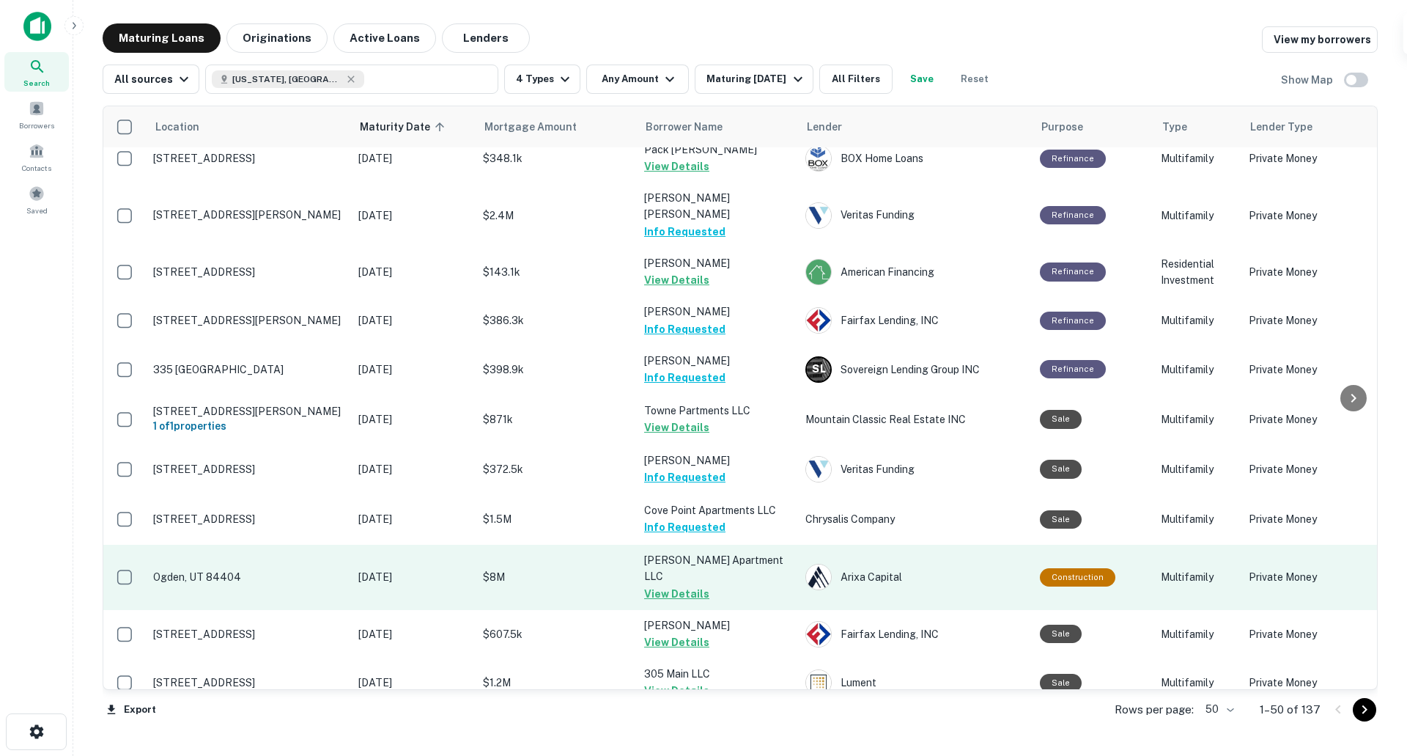
scroll to position [0, 0]
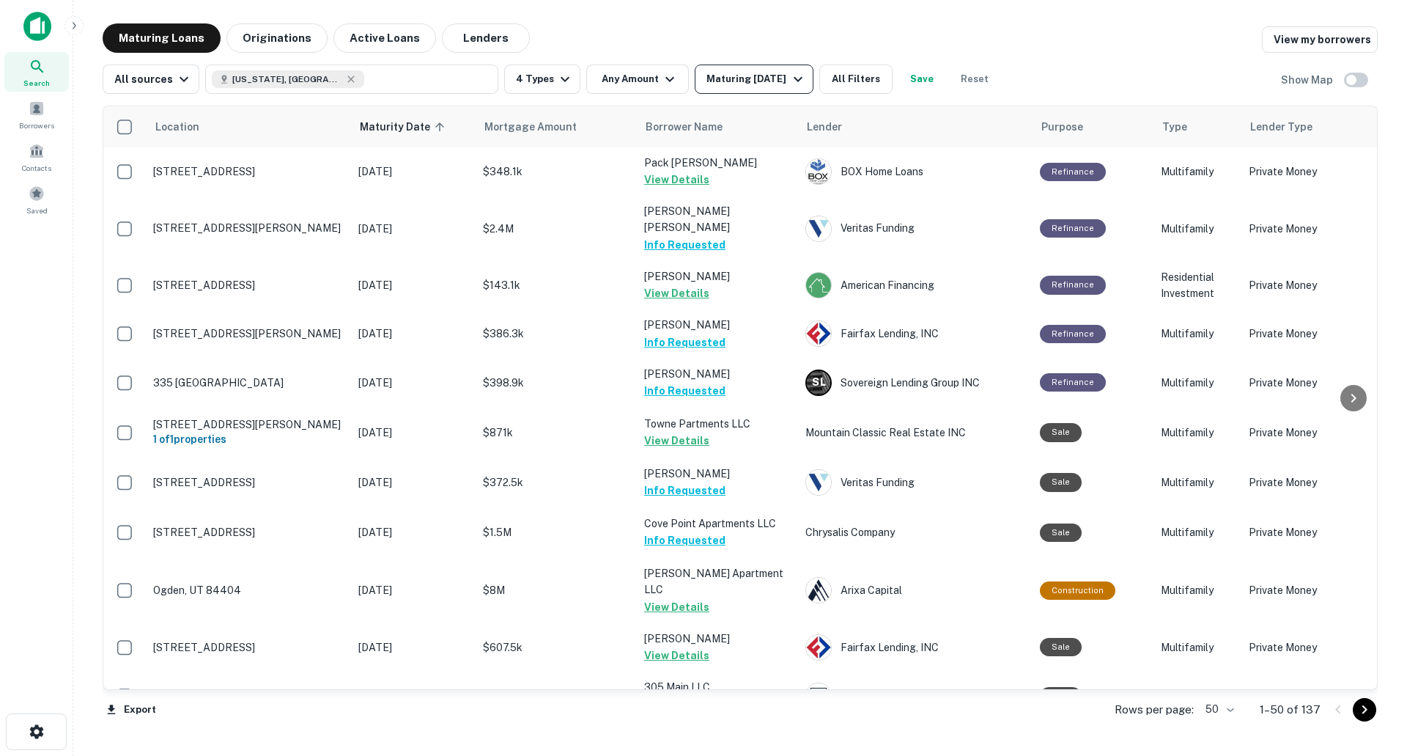
click at [803, 75] on icon "button" at bounding box center [798, 79] width 18 height 18
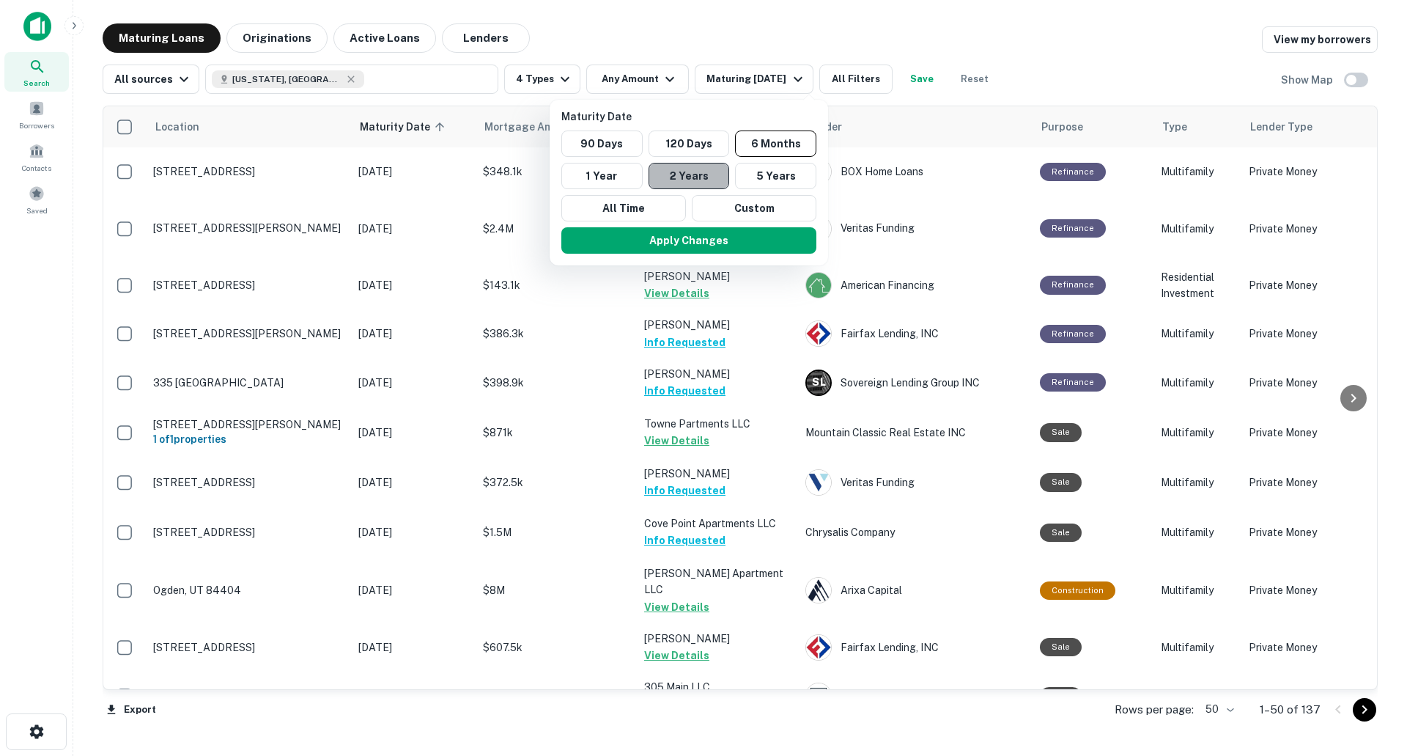
click at [675, 174] on button "2 Years" at bounding box center [689, 176] width 81 height 26
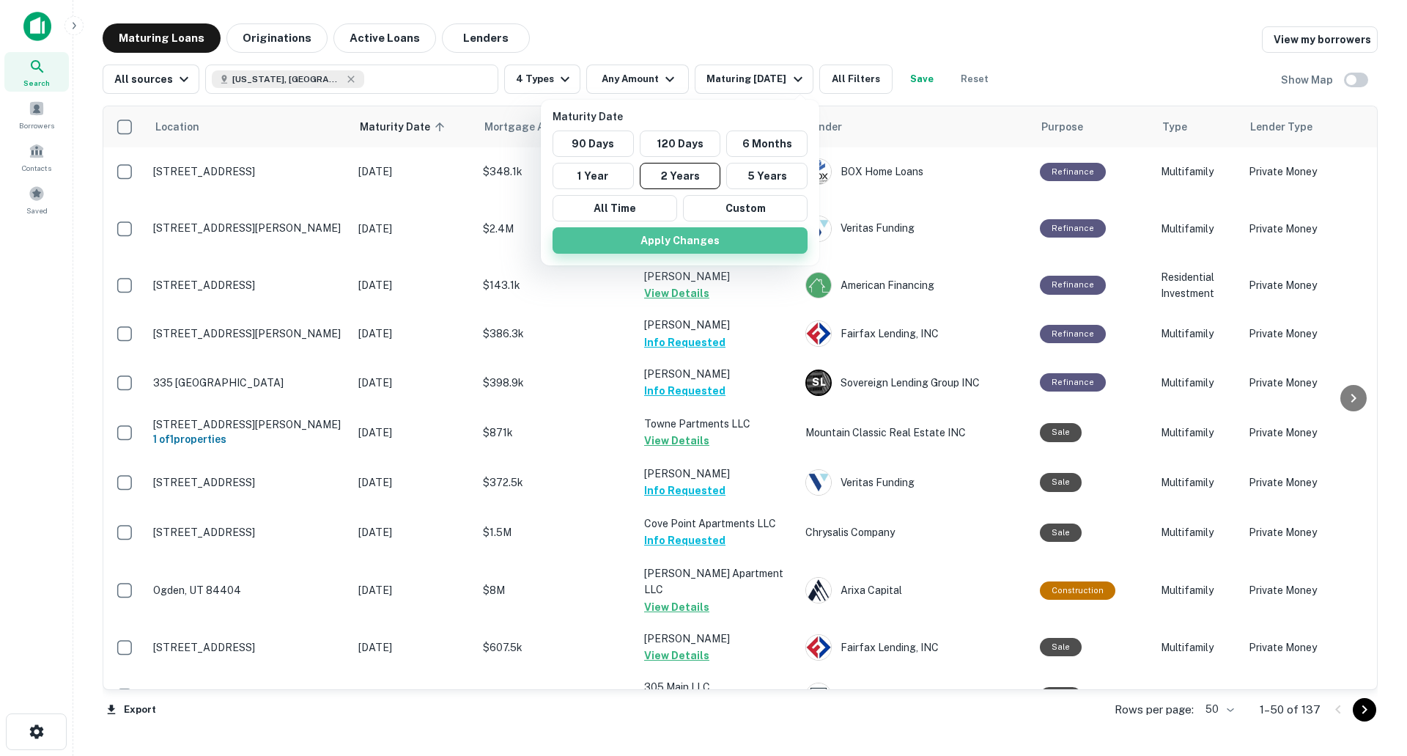
click at [720, 248] on button "Apply Changes" at bounding box center [680, 240] width 255 height 26
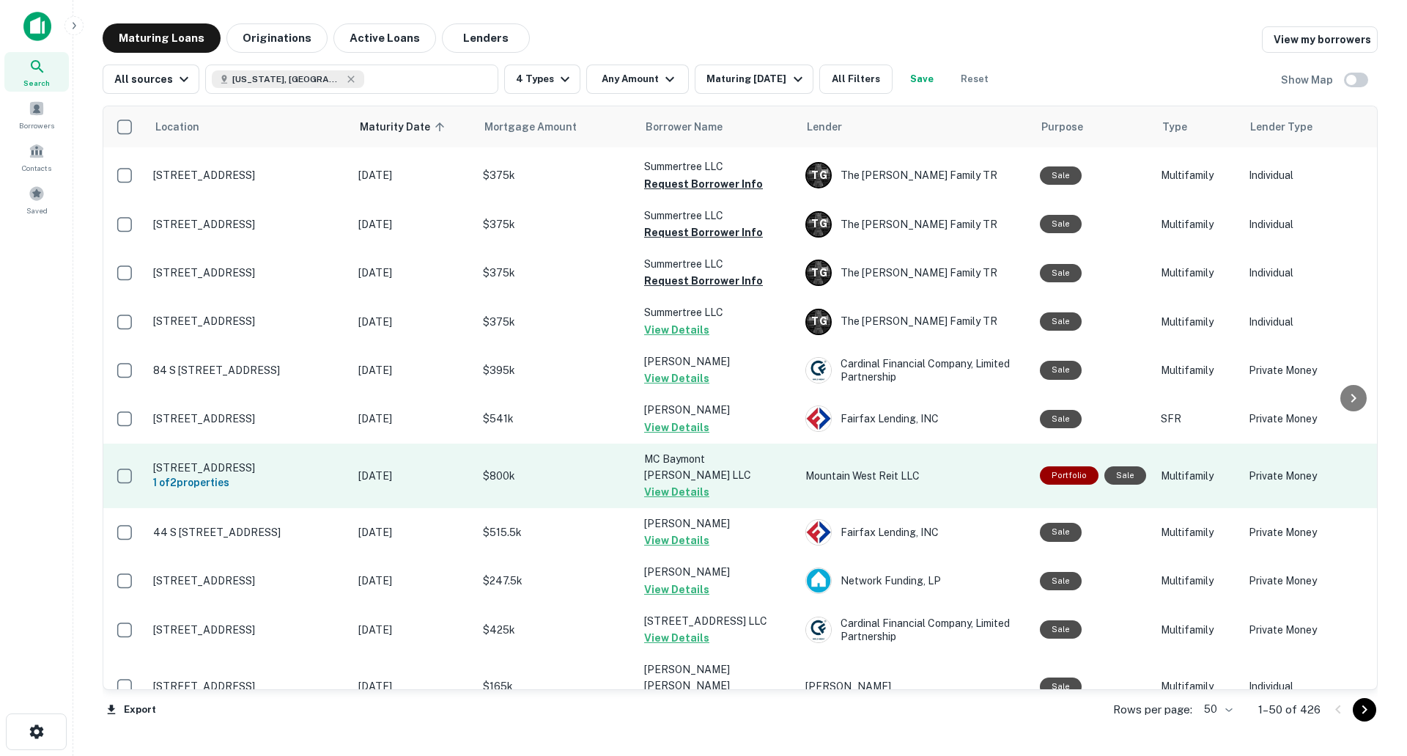
scroll to position [465, 0]
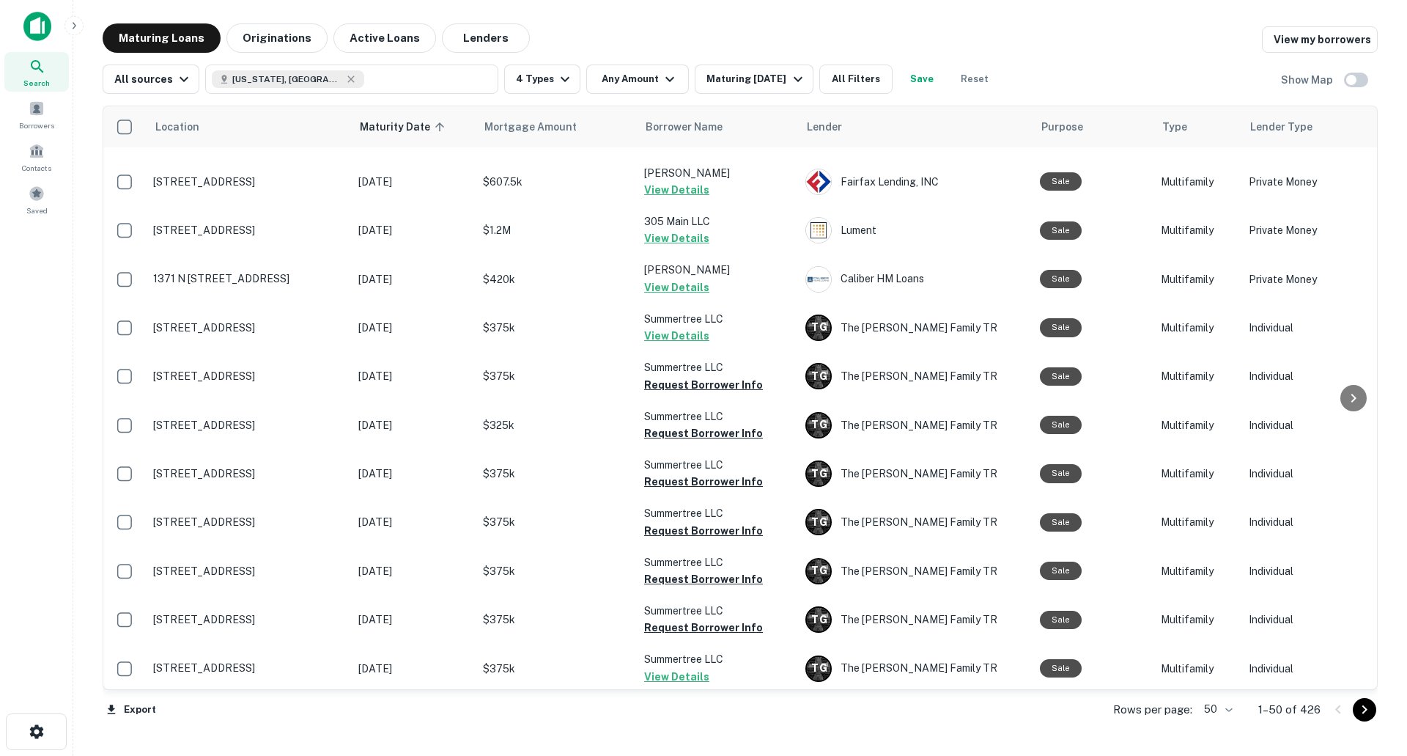
click at [773, 96] on div "Location Maturity Date sorted ascending Mortgage Amount Borrower Name Lender Pu…" at bounding box center [740, 414] width 1275 height 641
click at [772, 94] on div "Location Maturity Date sorted ascending Mortgage Amount Borrower Name Lender Pu…" at bounding box center [740, 414] width 1275 height 641
click at [768, 86] on div "Maturing [DATE]" at bounding box center [757, 79] width 100 height 18
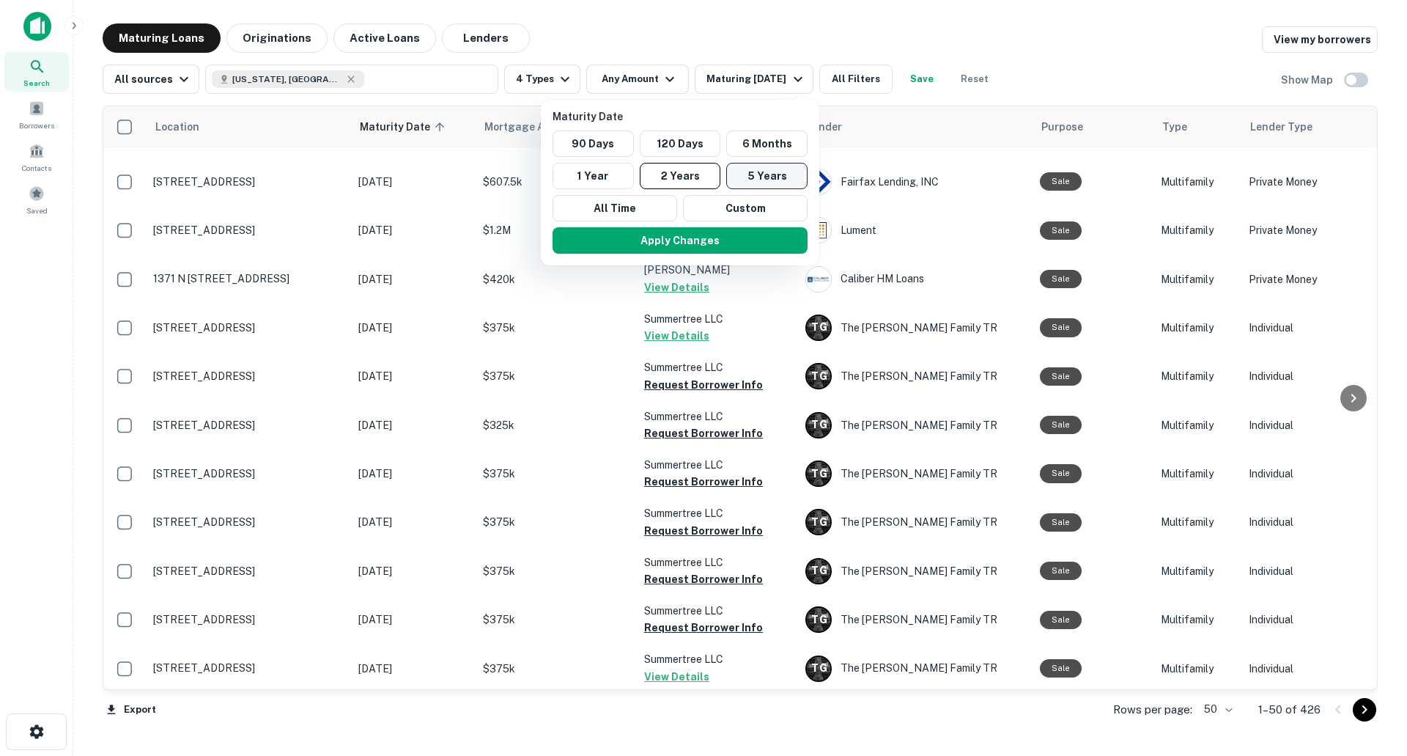
click at [762, 177] on button "5 Years" at bounding box center [766, 176] width 81 height 26
click at [736, 246] on button "Apply Changes" at bounding box center [680, 240] width 255 height 26
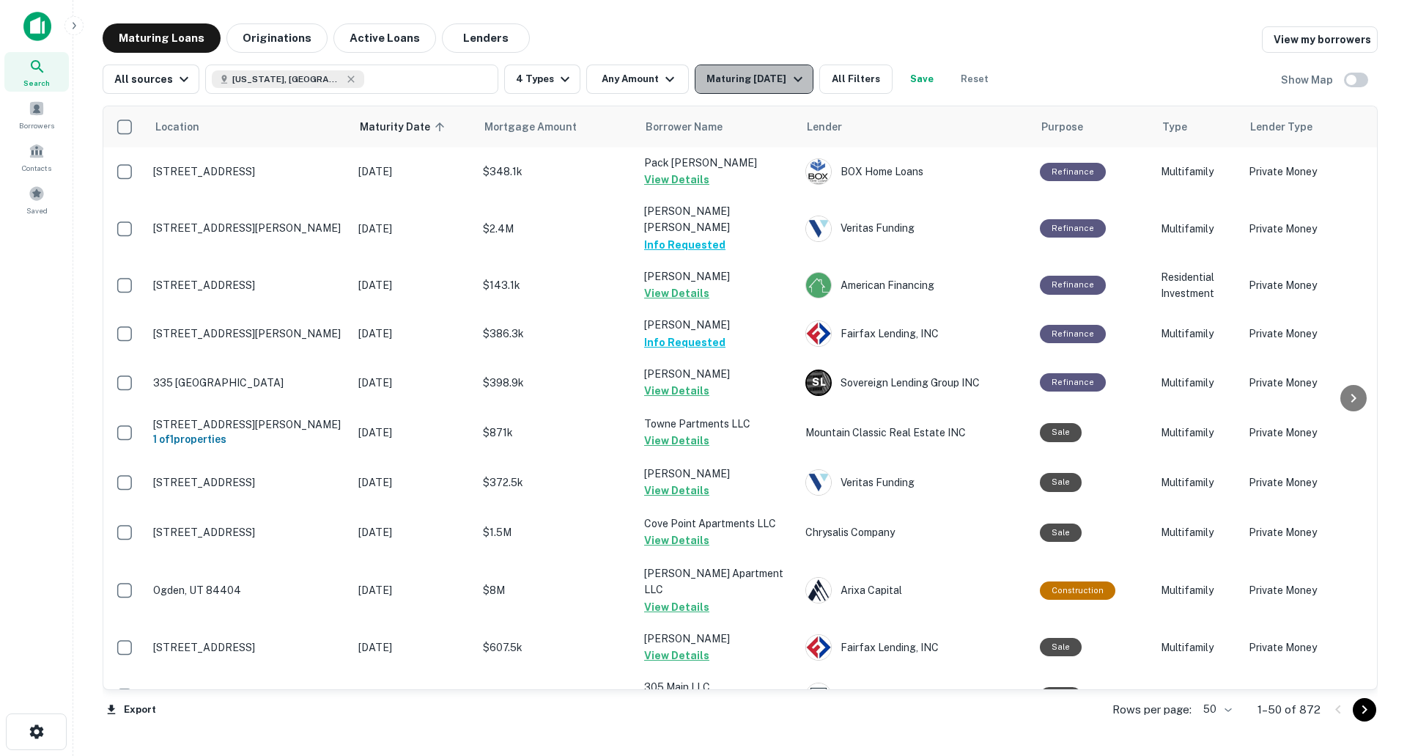
click at [767, 86] on div "Maturing [DATE]" at bounding box center [757, 79] width 100 height 18
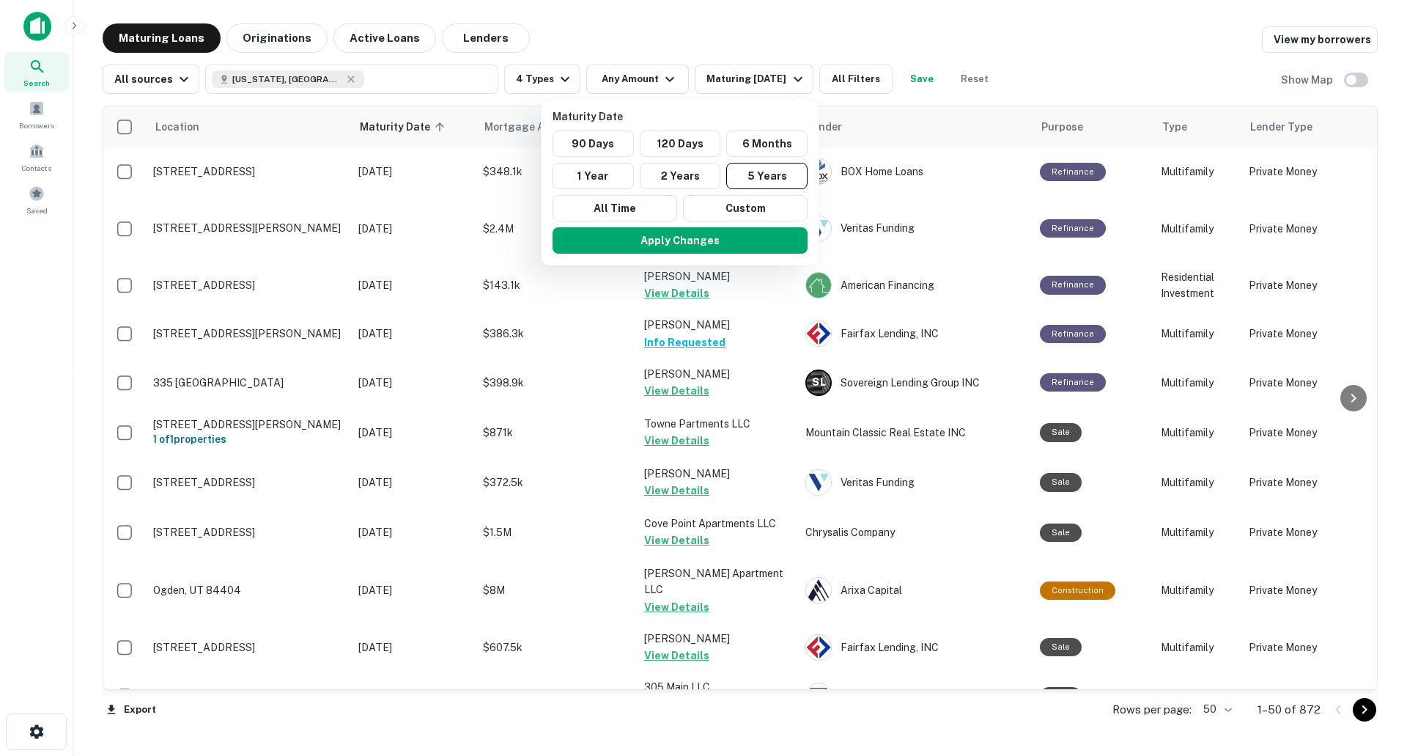
click at [745, 286] on div at bounding box center [703, 378] width 1407 height 756
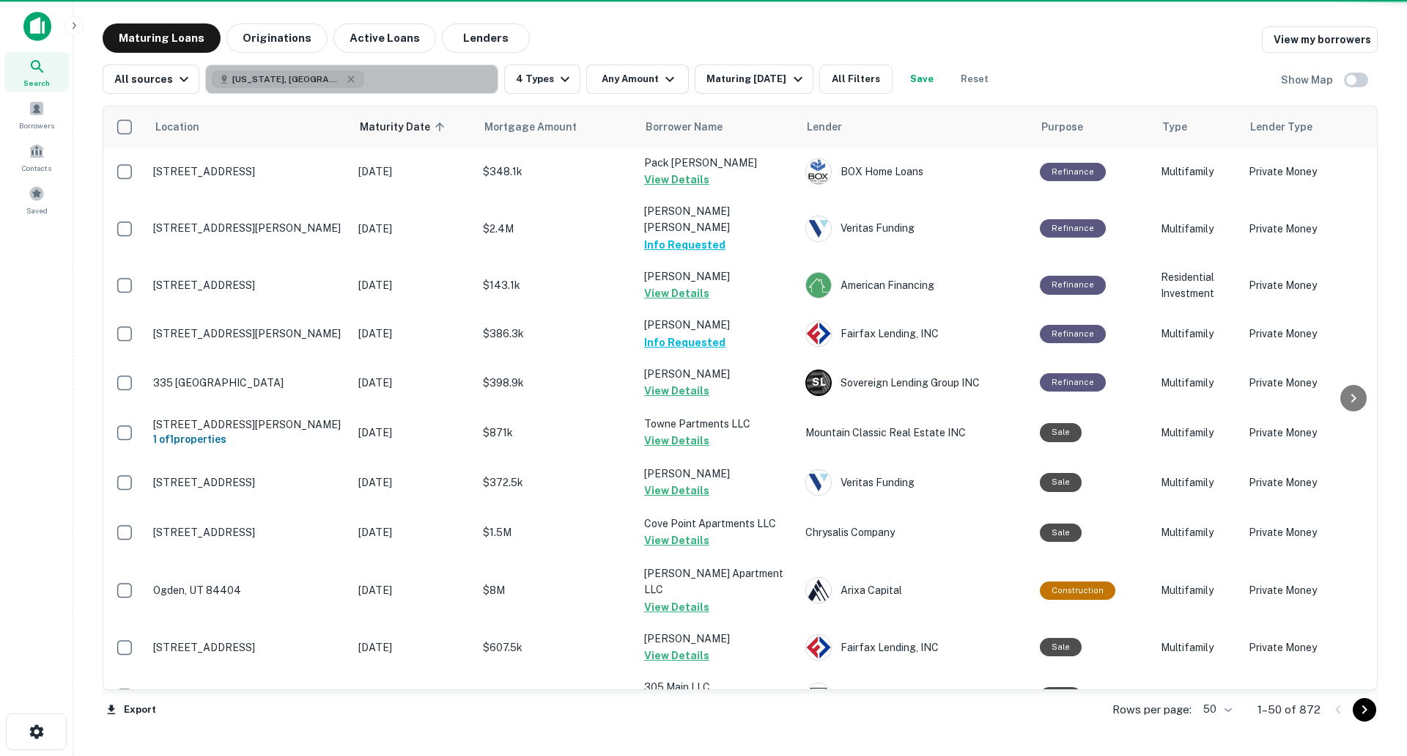
click at [345, 77] on icon "button" at bounding box center [351, 79] width 12 height 12
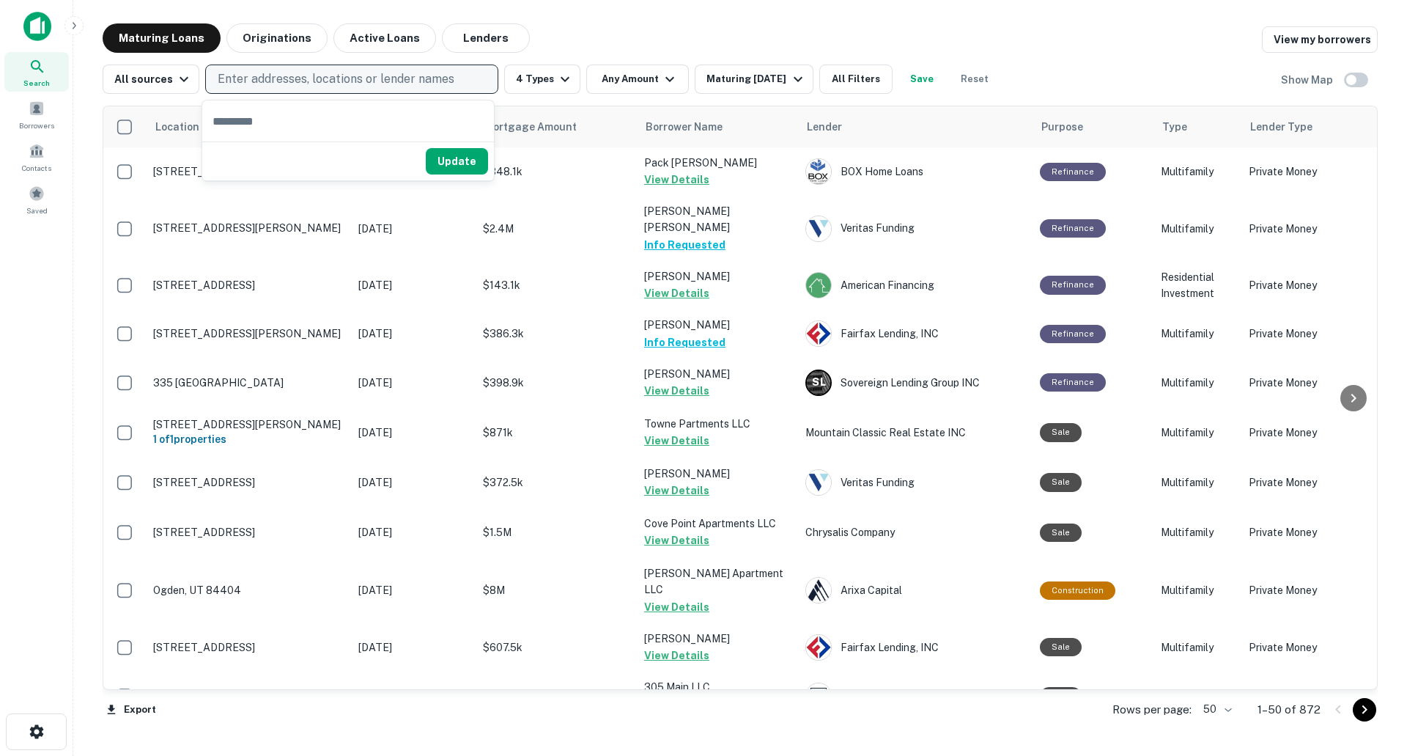
click at [290, 78] on p "Enter addresses, locations or lender names" at bounding box center [336, 79] width 237 height 18
drag, startPoint x: 295, startPoint y: 71, endPoint x: 303, endPoint y: 70, distance: 8.9
click at [296, 70] on button "Enter addresses, locations or lender names" at bounding box center [351, 78] width 293 height 29
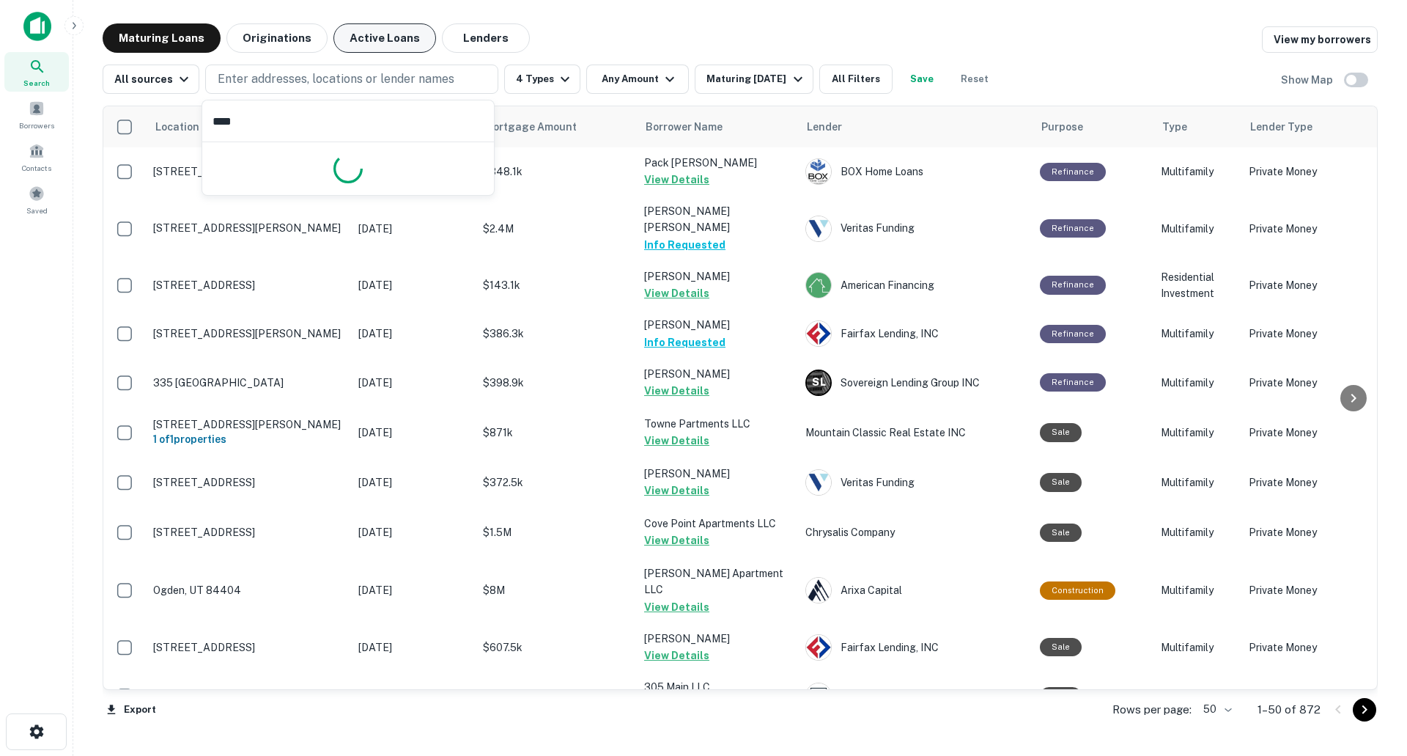
type input "*****"
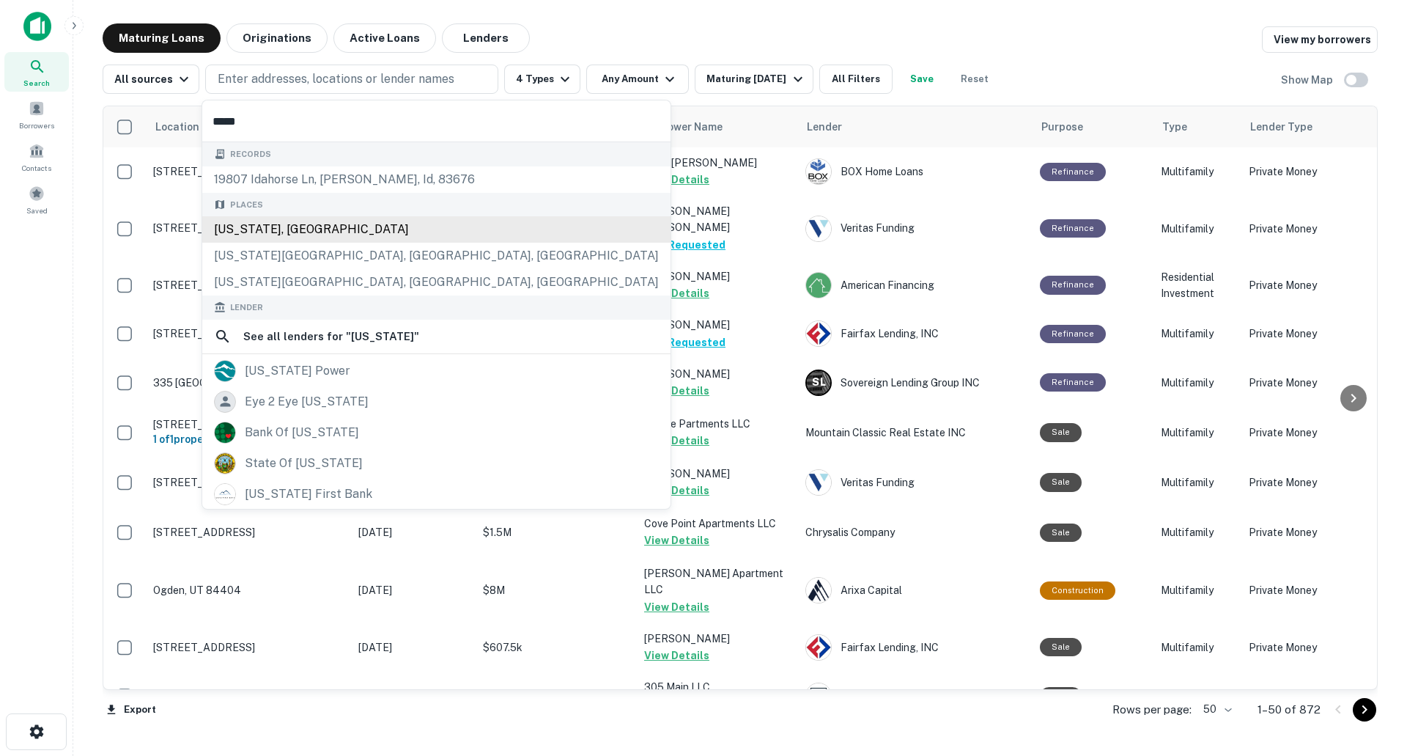
click at [339, 232] on div "[US_STATE], [GEOGRAPHIC_DATA]" at bounding box center [436, 229] width 468 height 26
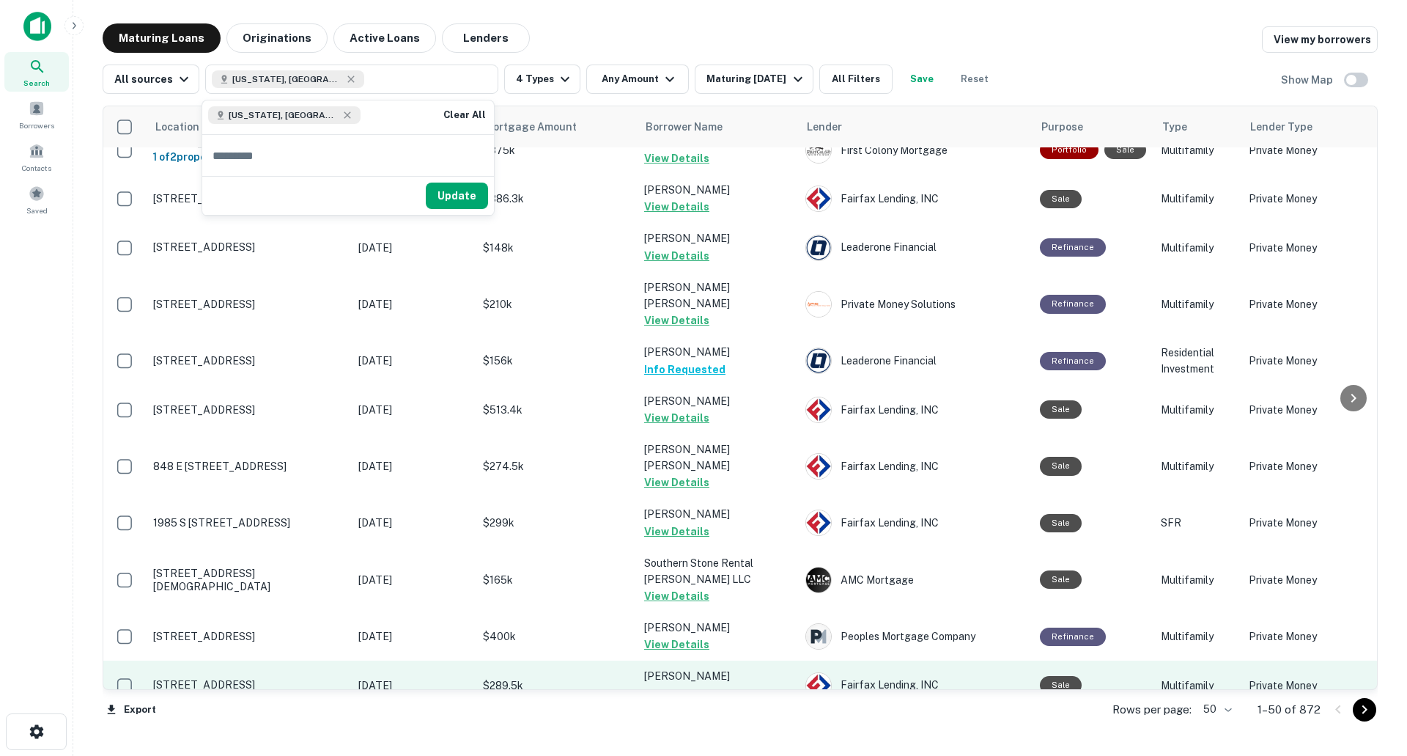
scroll to position [1931, 0]
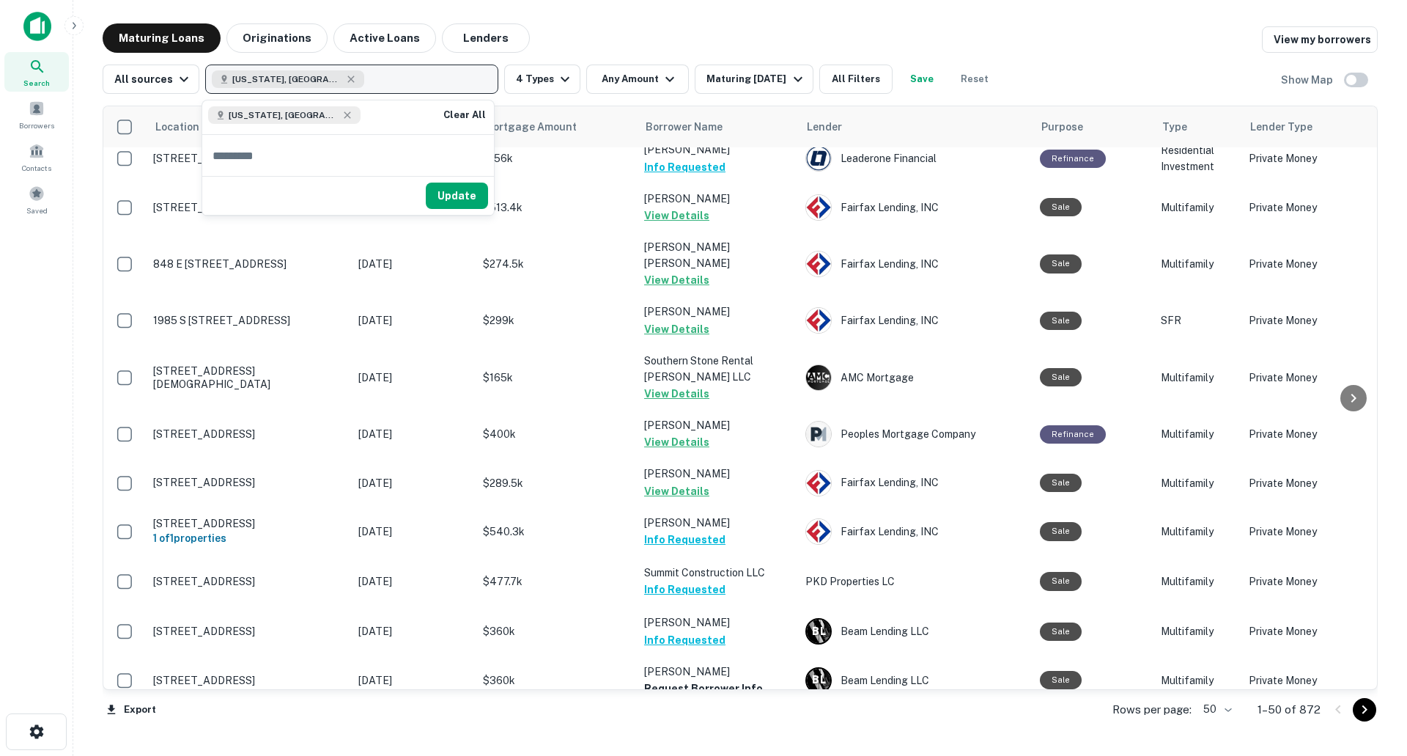
drag, startPoint x: 15, startPoint y: 332, endPoint x: 386, endPoint y: 65, distance: 456.3
click at [19, 333] on div "Search Borrowers Contacts Saved" at bounding box center [36, 355] width 73 height 710
